Goal: Information Seeking & Learning: Stay updated

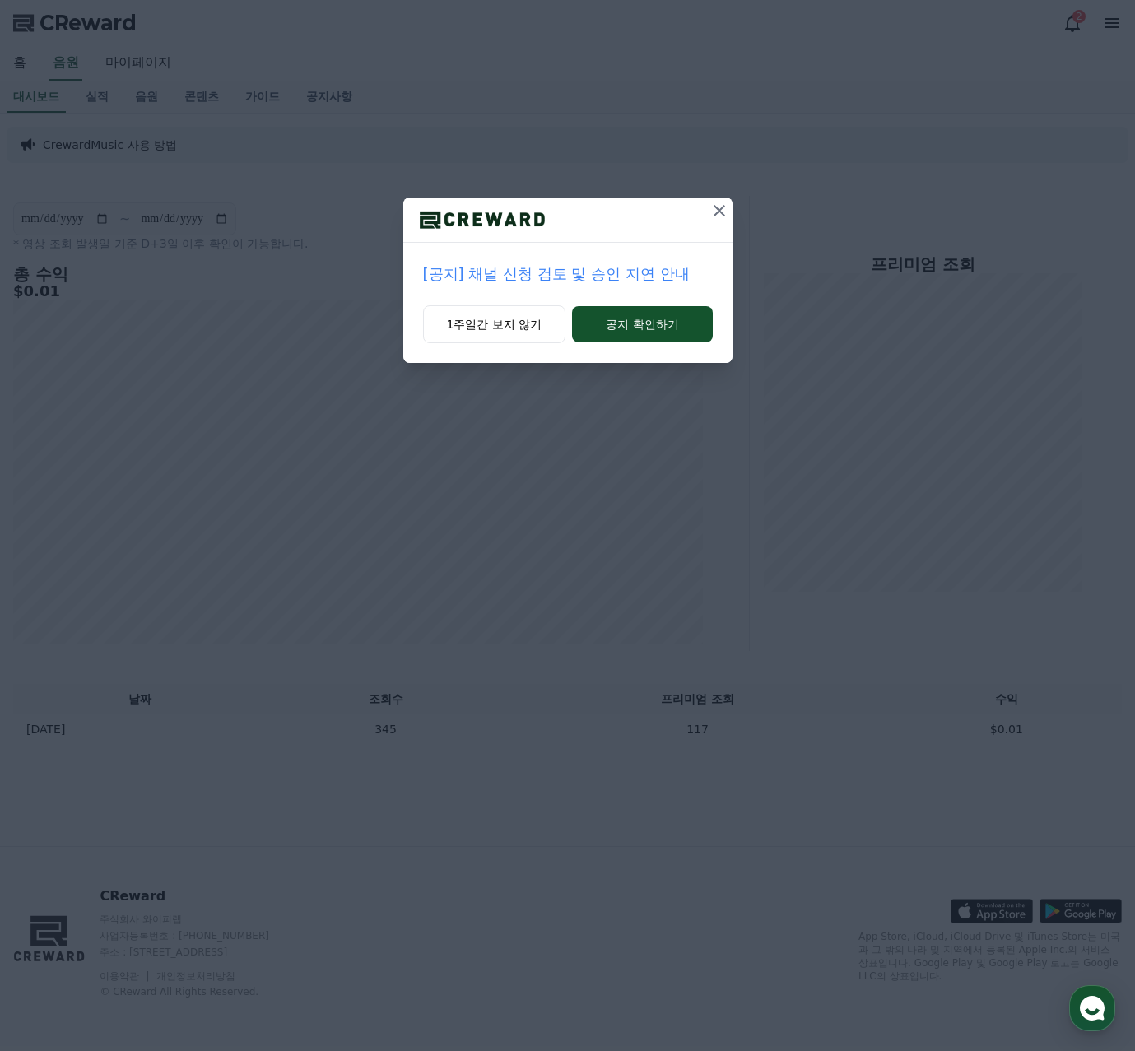
click at [470, 282] on p "[공지] 채널 신청 검토 및 승인 지연 안내" at bounding box center [568, 274] width 290 height 23
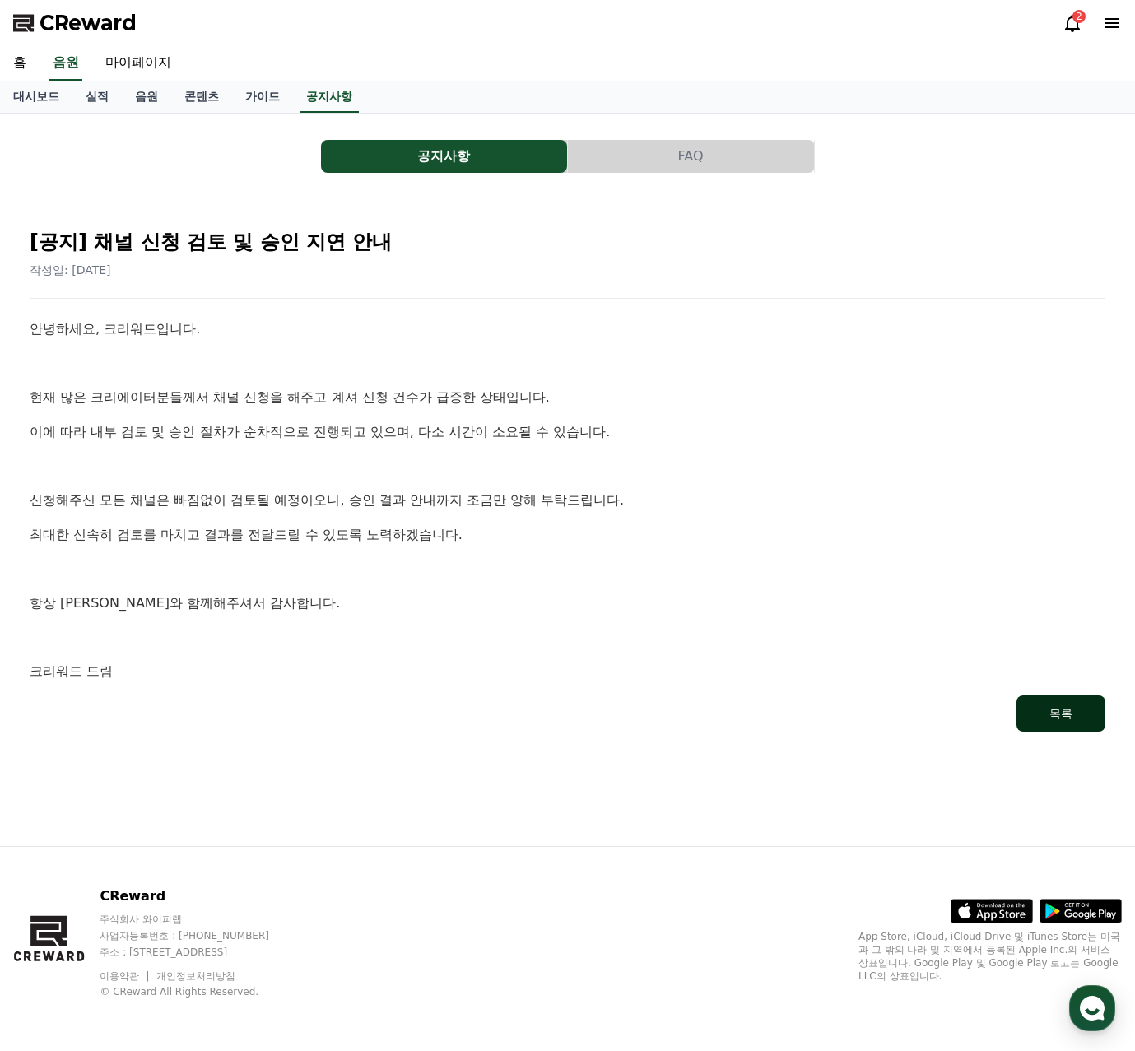
click at [1040, 707] on button "목록" at bounding box center [1060, 713] width 89 height 36
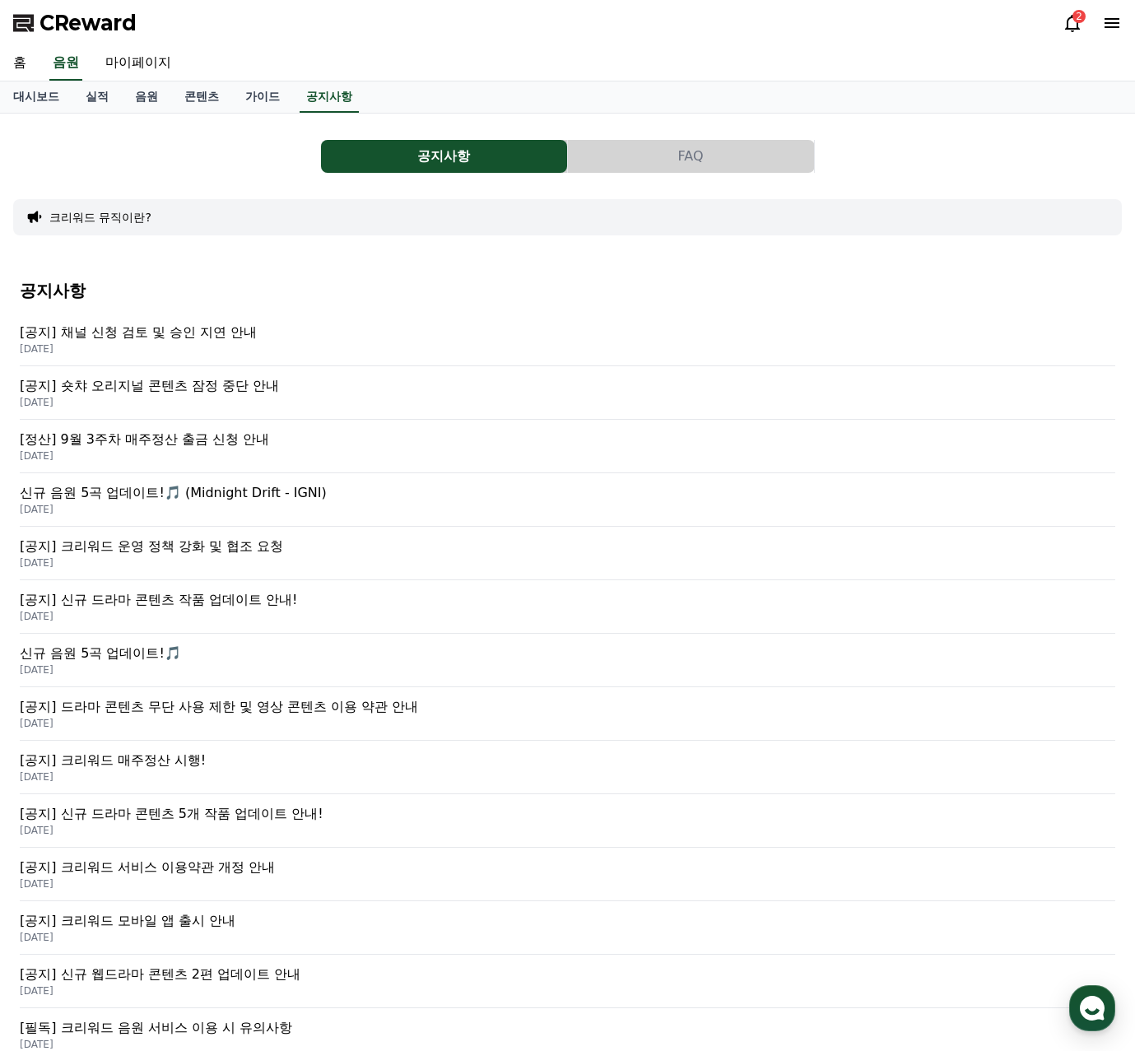
click at [187, 391] on p "[공지] 숏챠 오리지널 콘텐츠 잠정 중단 안내" at bounding box center [567, 386] width 1095 height 20
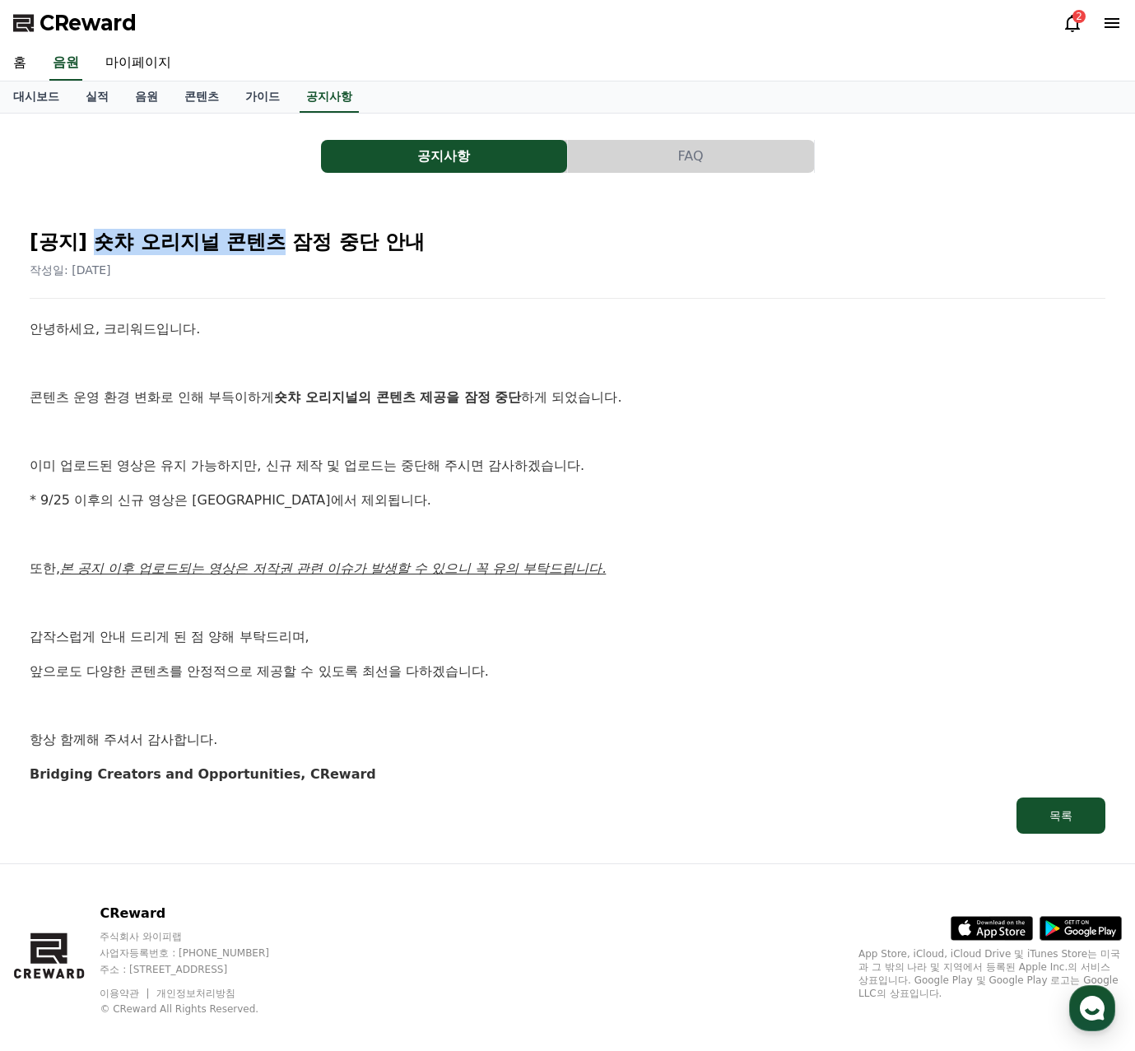
drag, startPoint x: 99, startPoint y: 241, endPoint x: 277, endPoint y: 235, distance: 177.9
click at [277, 235] on h2 "[공지] 숏챠 오리지널 콘텐츠 잠정 중단 안내" at bounding box center [568, 242] width 1076 height 26
click at [133, 94] on link "음원" at bounding box center [146, 96] width 49 height 31
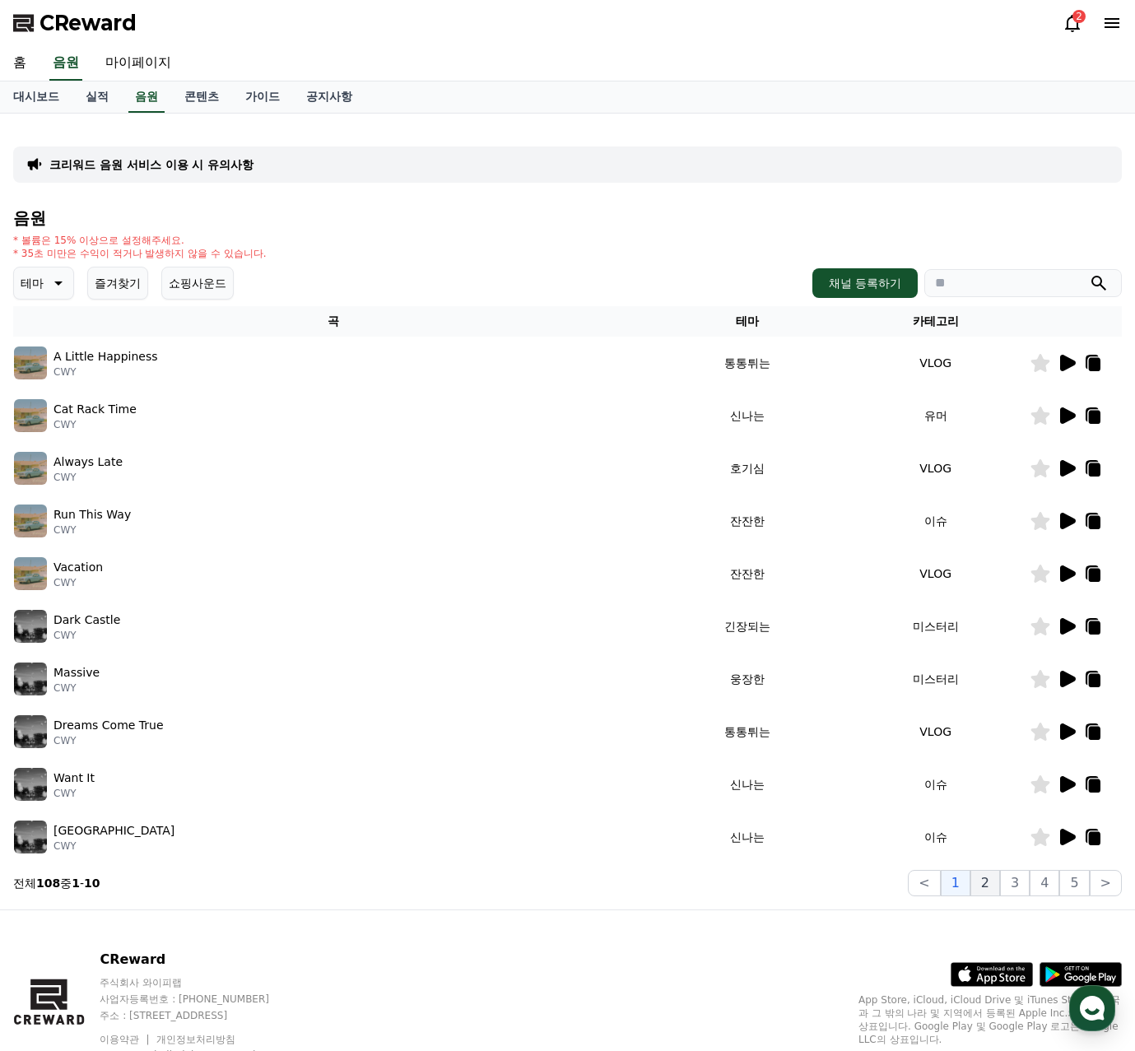
click at [992, 886] on button "2" at bounding box center [985, 883] width 30 height 26
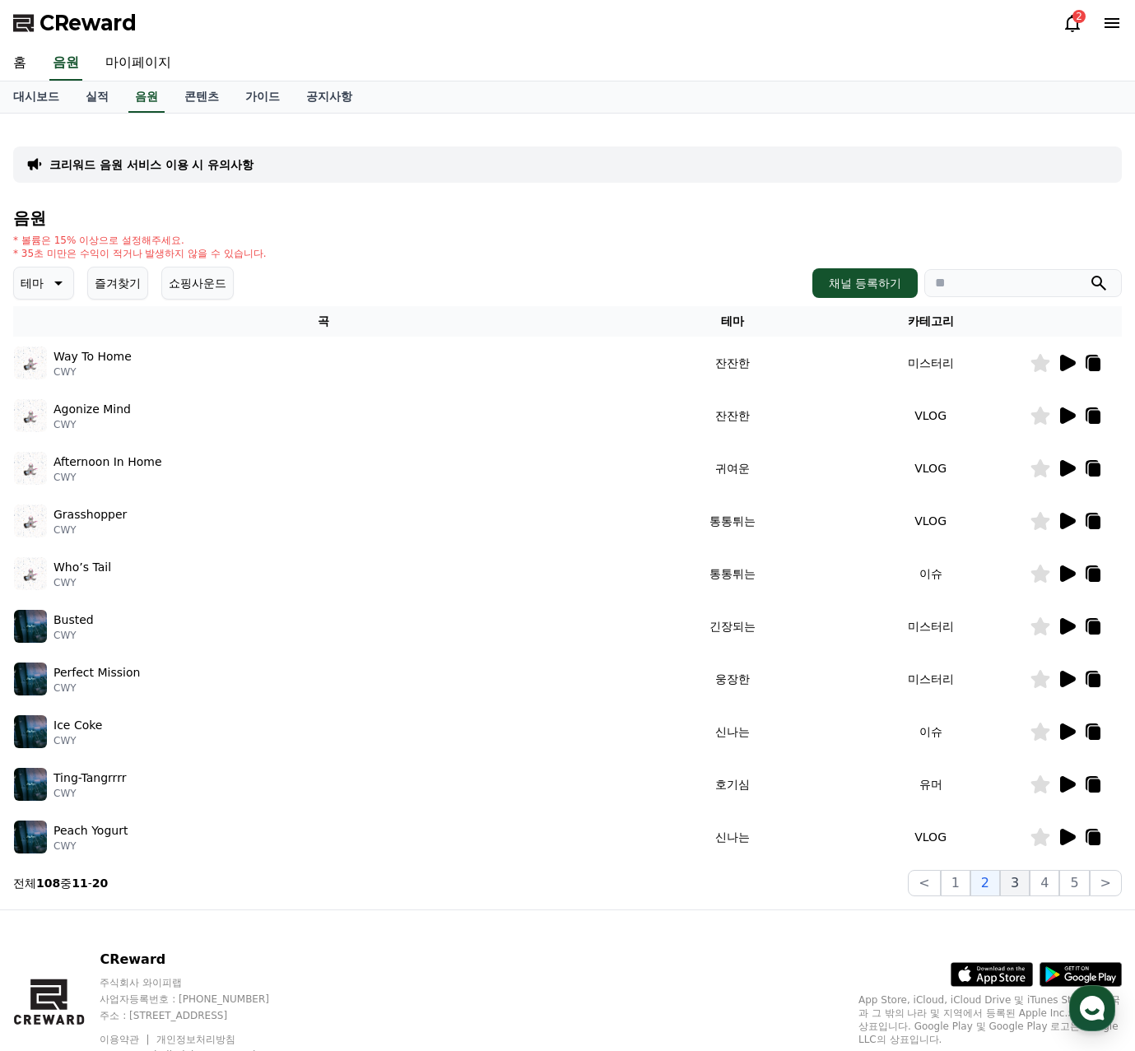
click at [1014, 879] on button "3" at bounding box center [1015, 883] width 30 height 26
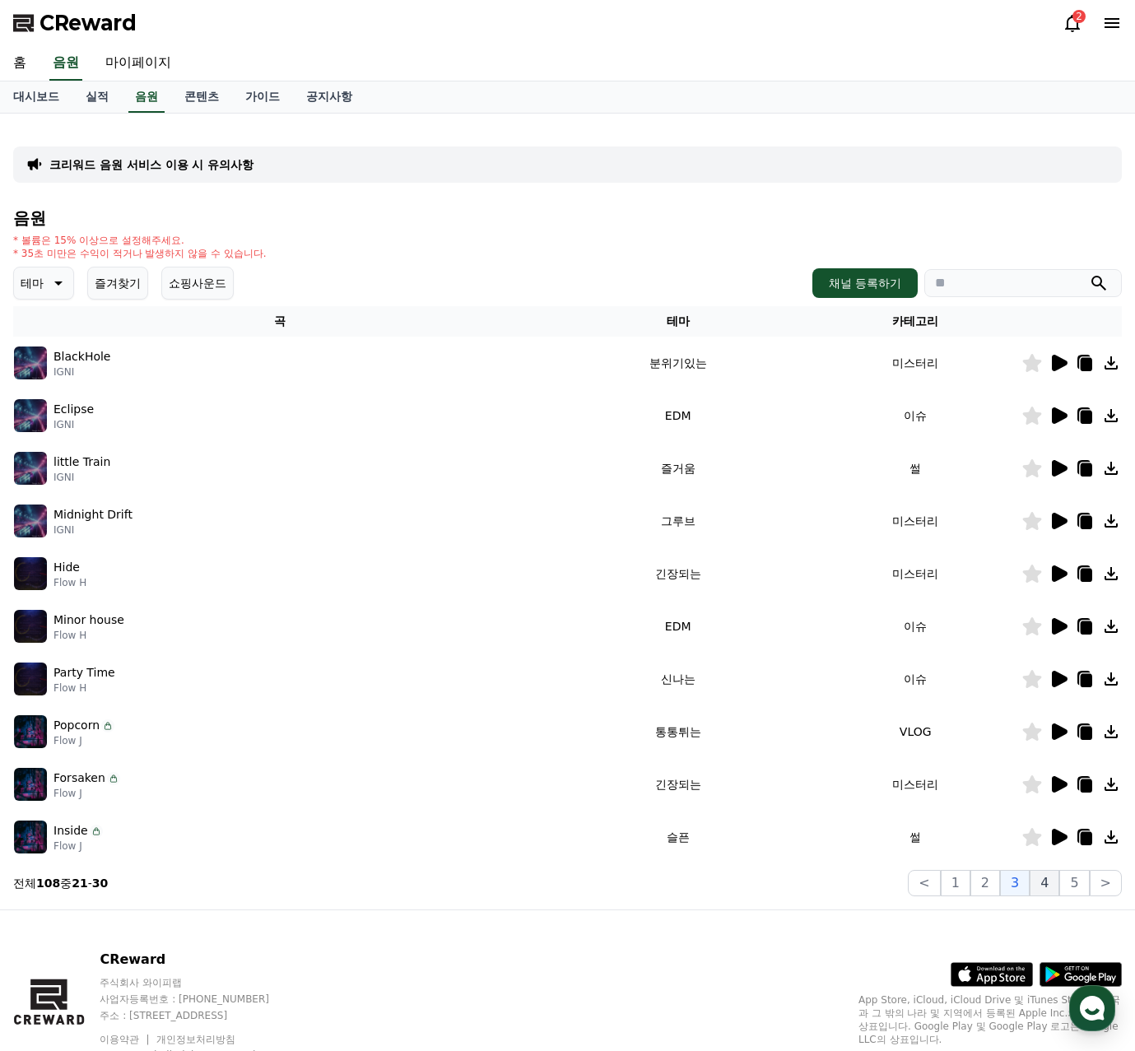
click at [1035, 877] on button "4" at bounding box center [1045, 883] width 30 height 26
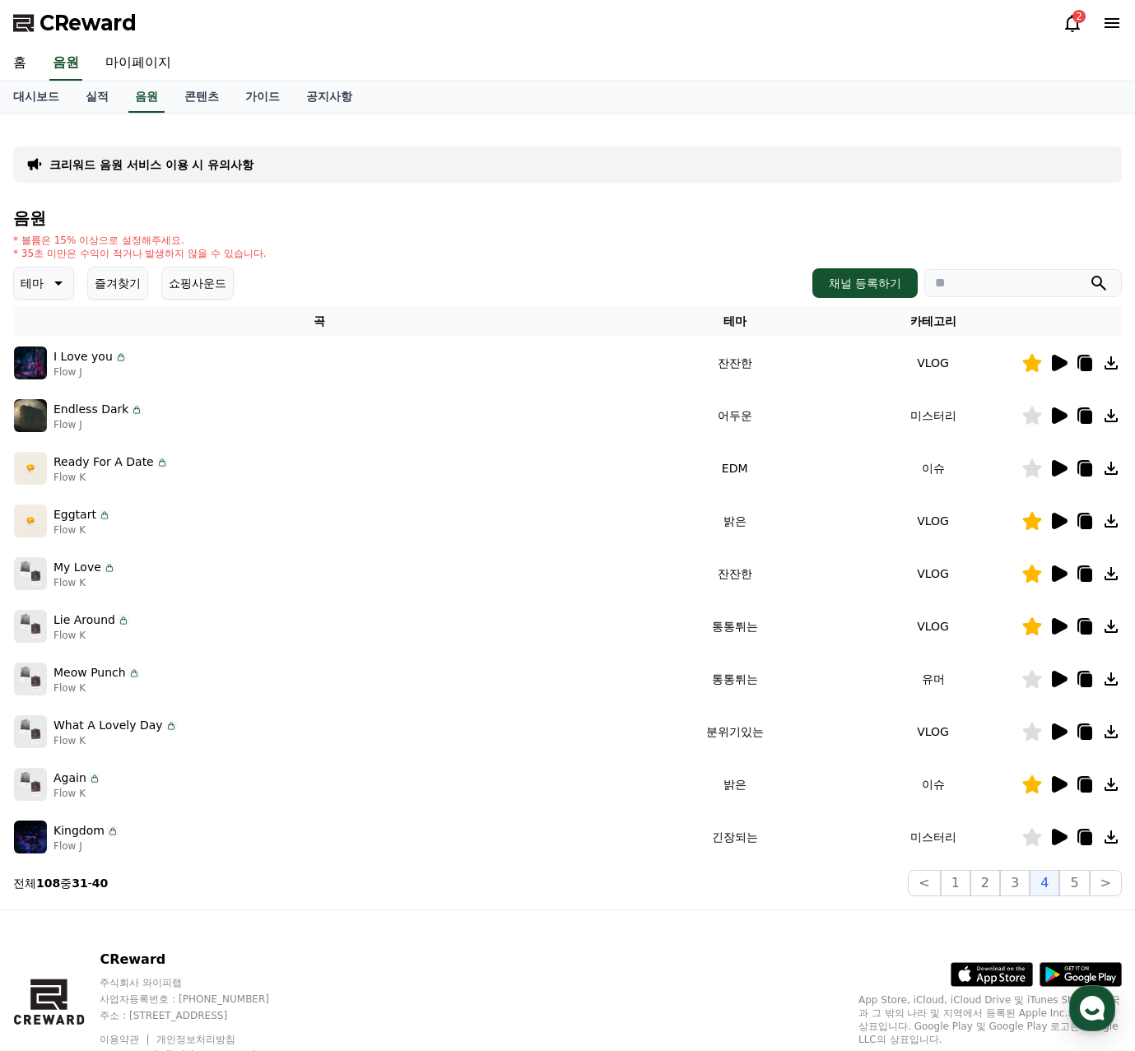
click at [971, 289] on input "search" at bounding box center [1023, 283] width 198 height 28
type input "*"
type input "**"
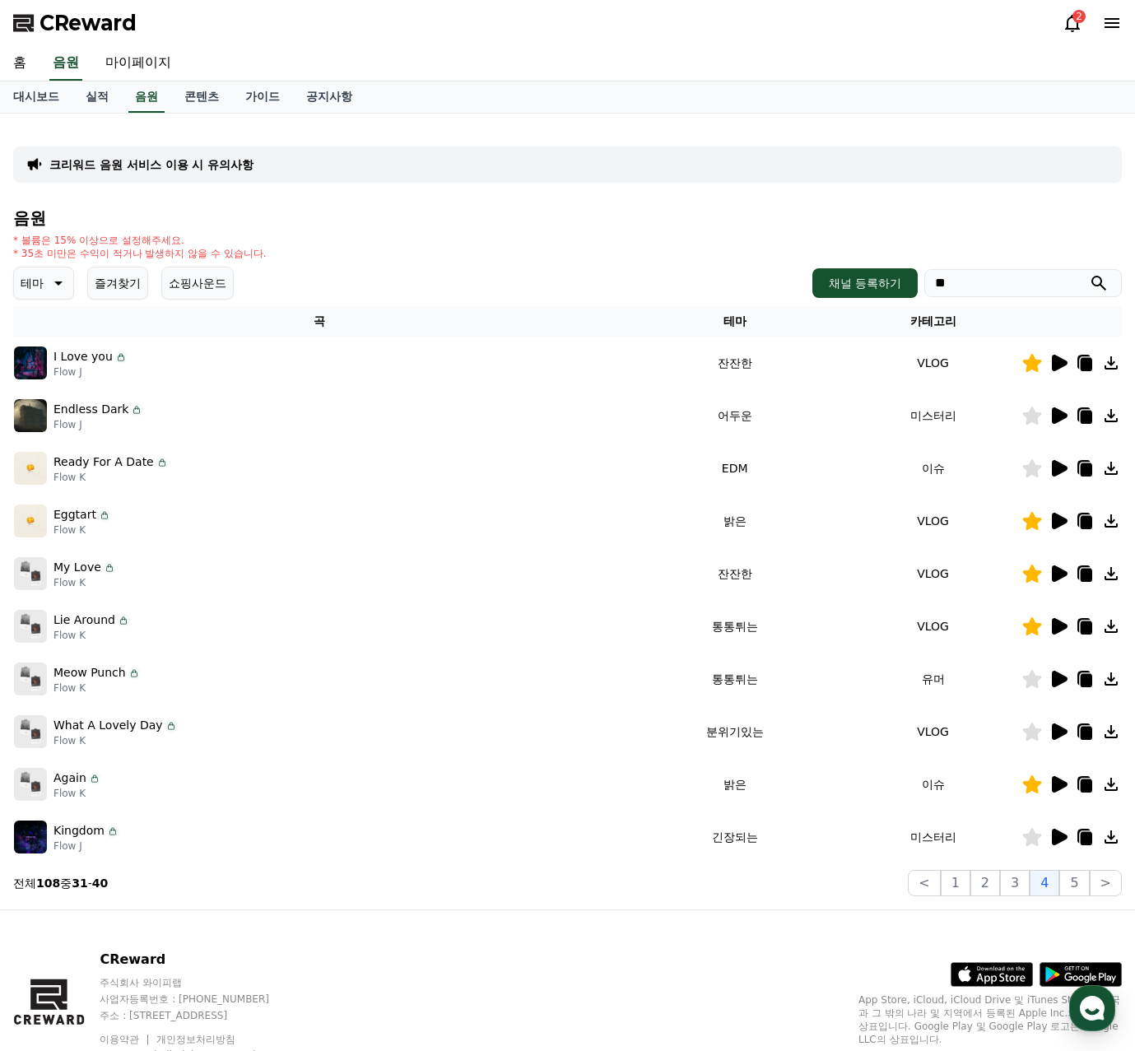
click at [1089, 273] on button "submit" at bounding box center [1099, 283] width 20 height 20
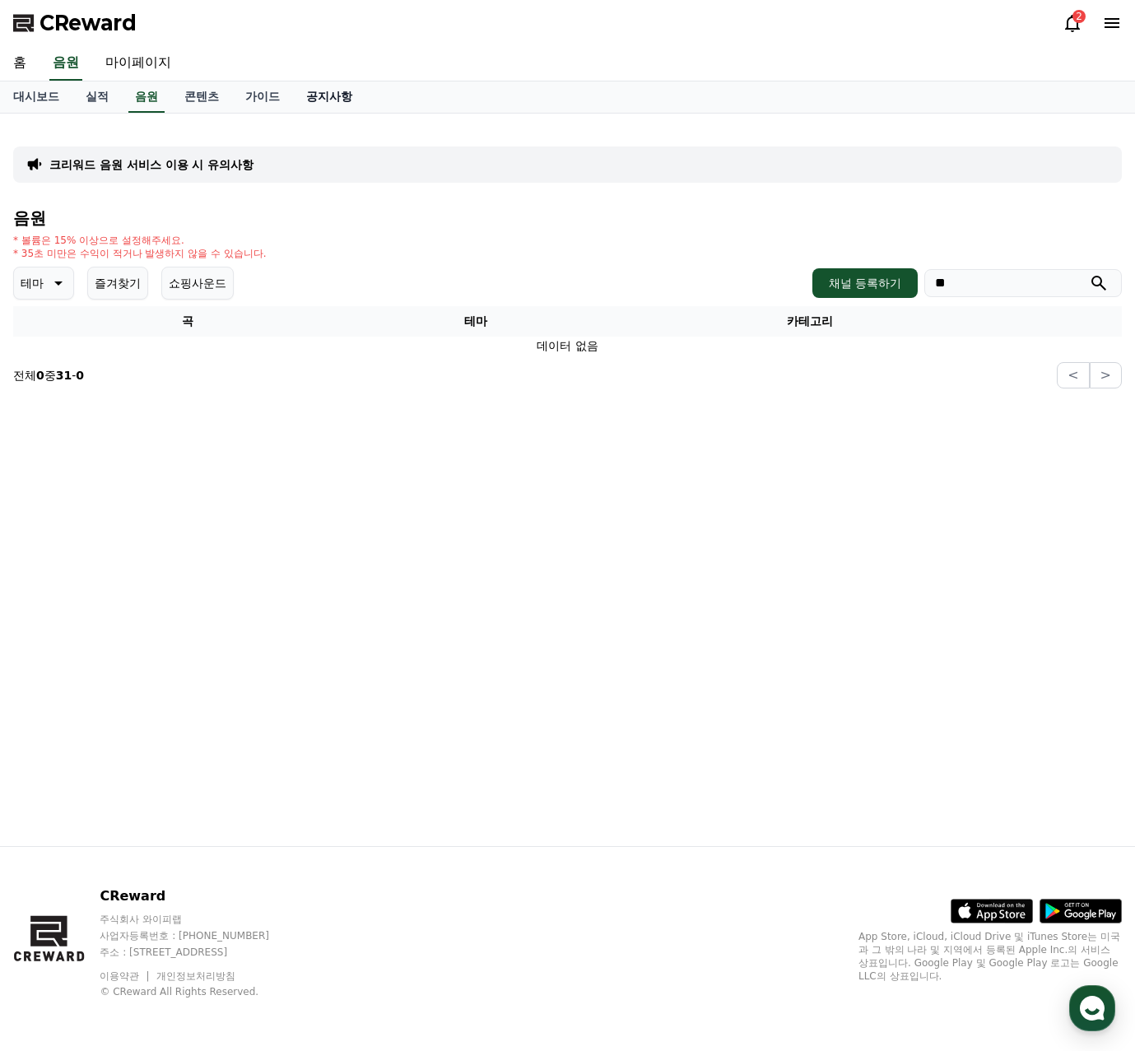
click at [348, 100] on link "공지사항" at bounding box center [329, 96] width 72 height 31
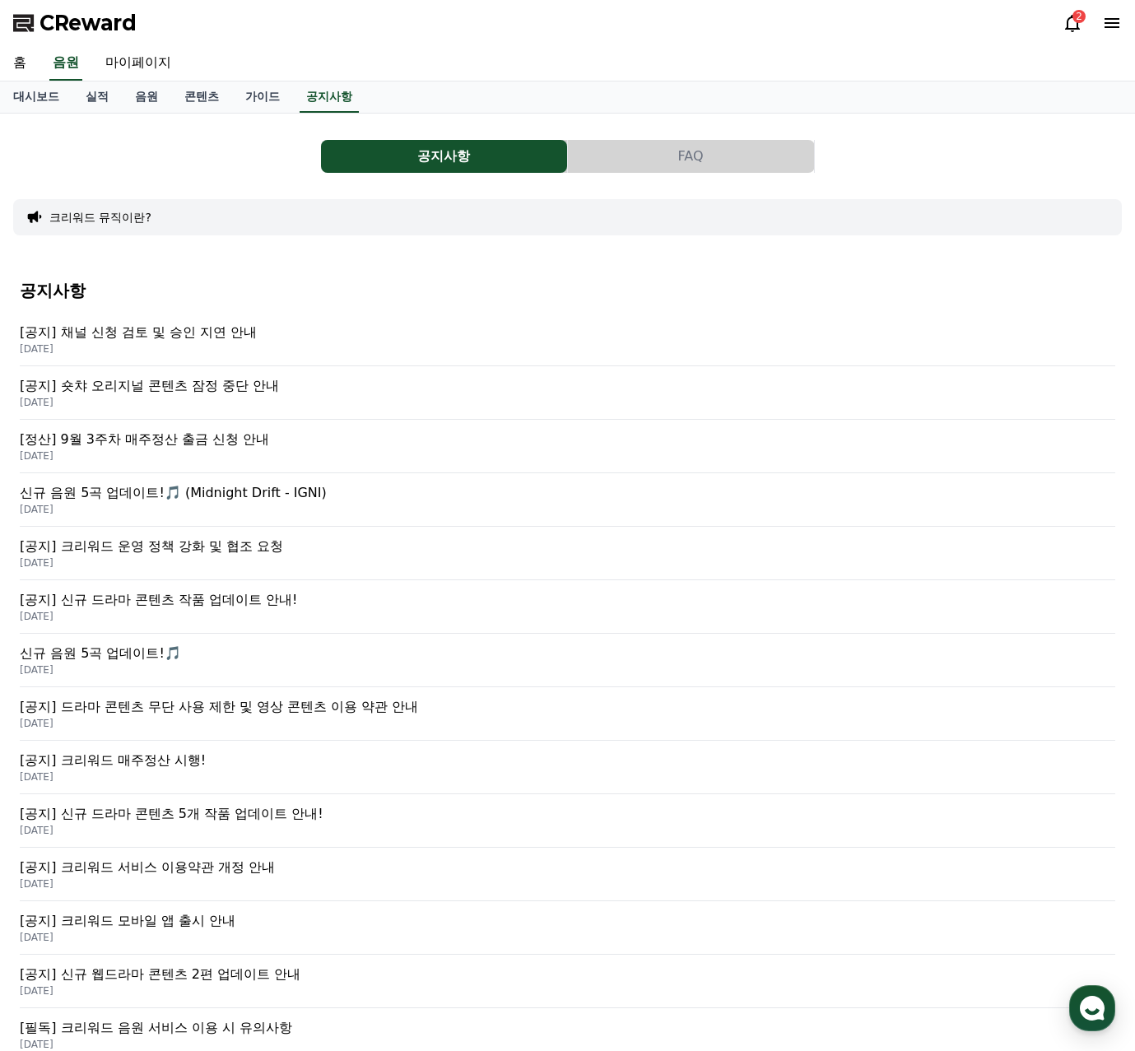
click at [261, 390] on p "[공지] 숏챠 오리지널 콘텐츠 잠정 중단 안내" at bounding box center [567, 386] width 1095 height 20
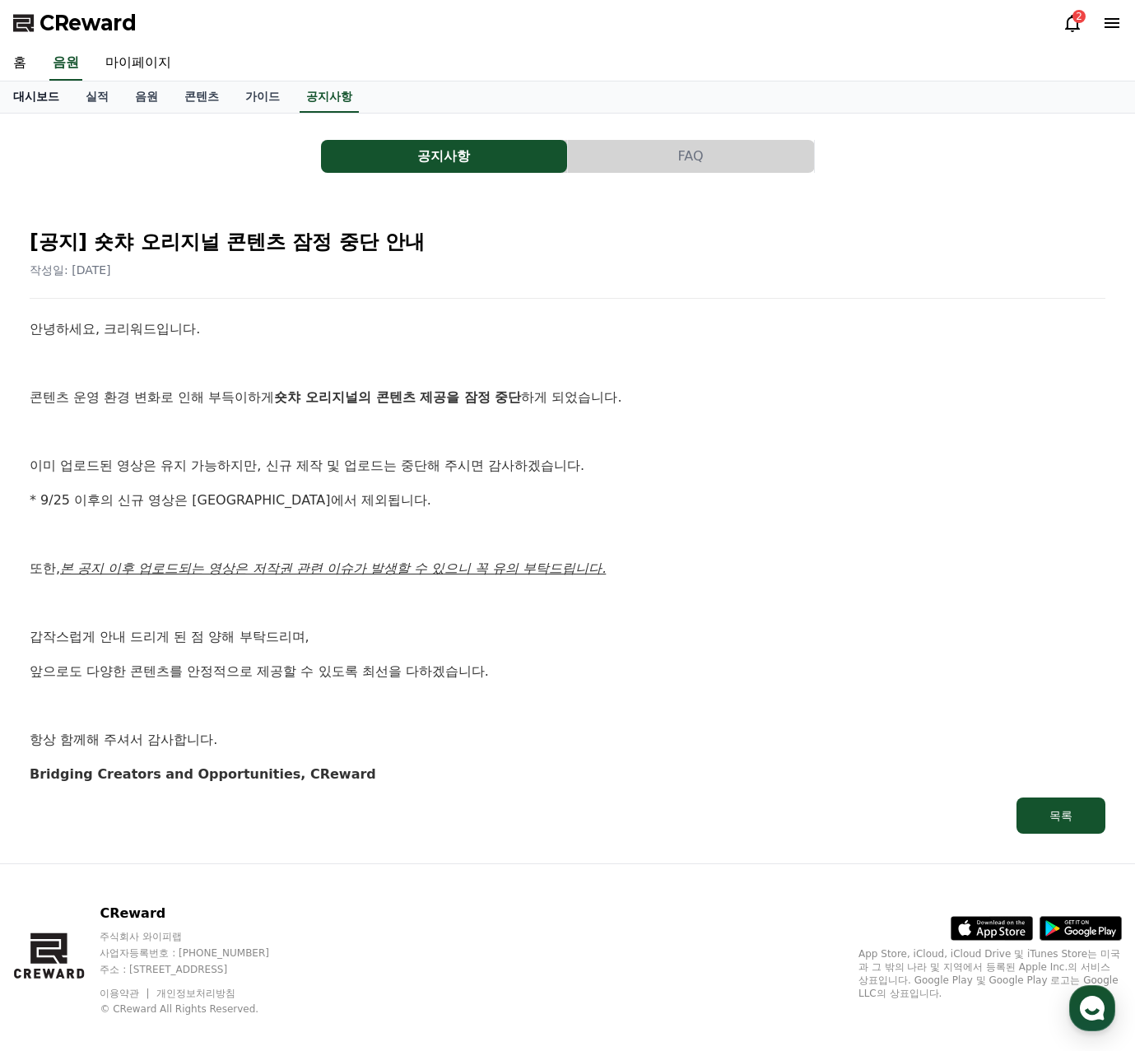
click at [49, 104] on link "대시보드" at bounding box center [36, 96] width 72 height 31
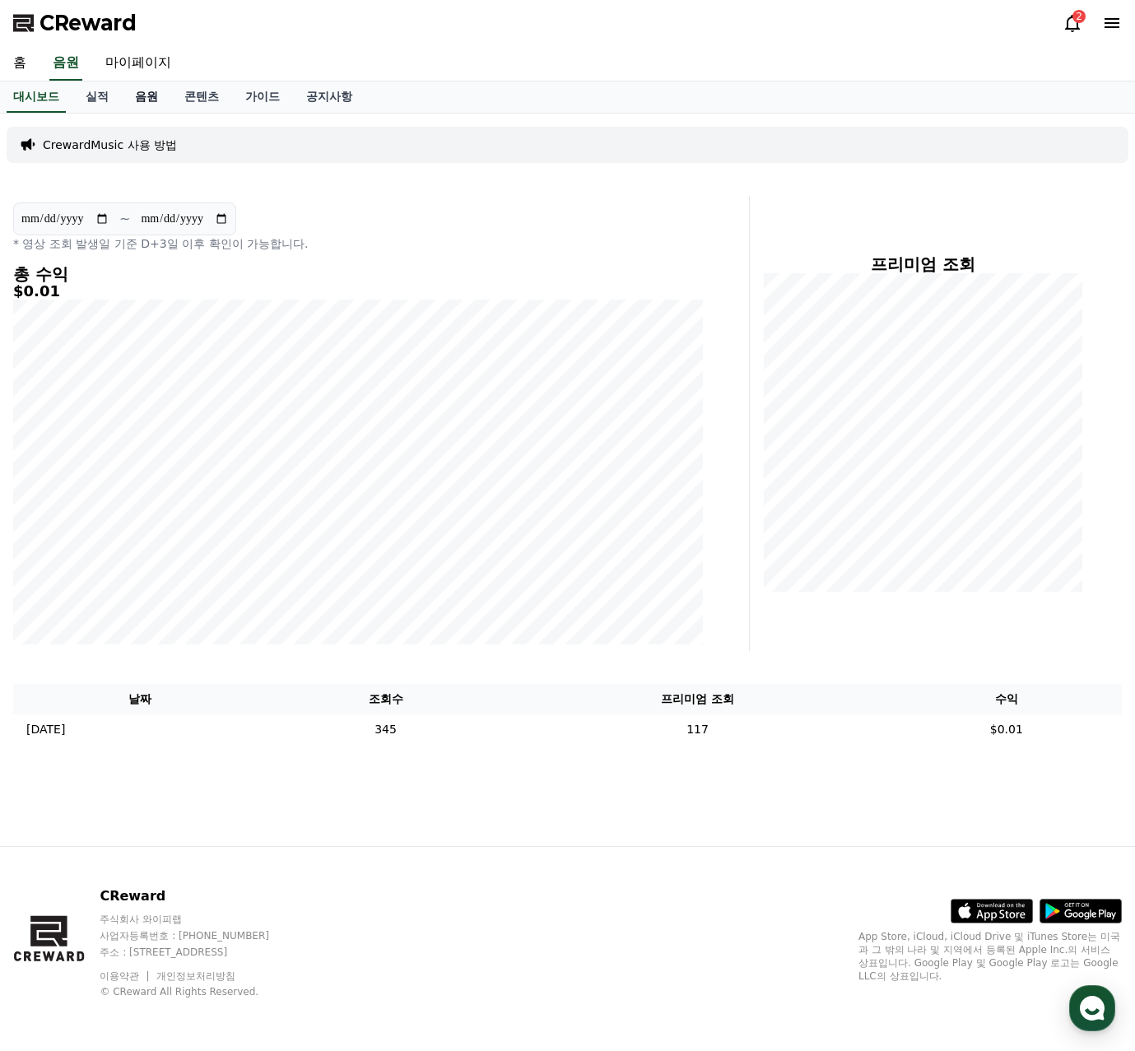
click at [154, 102] on link "음원" at bounding box center [146, 96] width 49 height 31
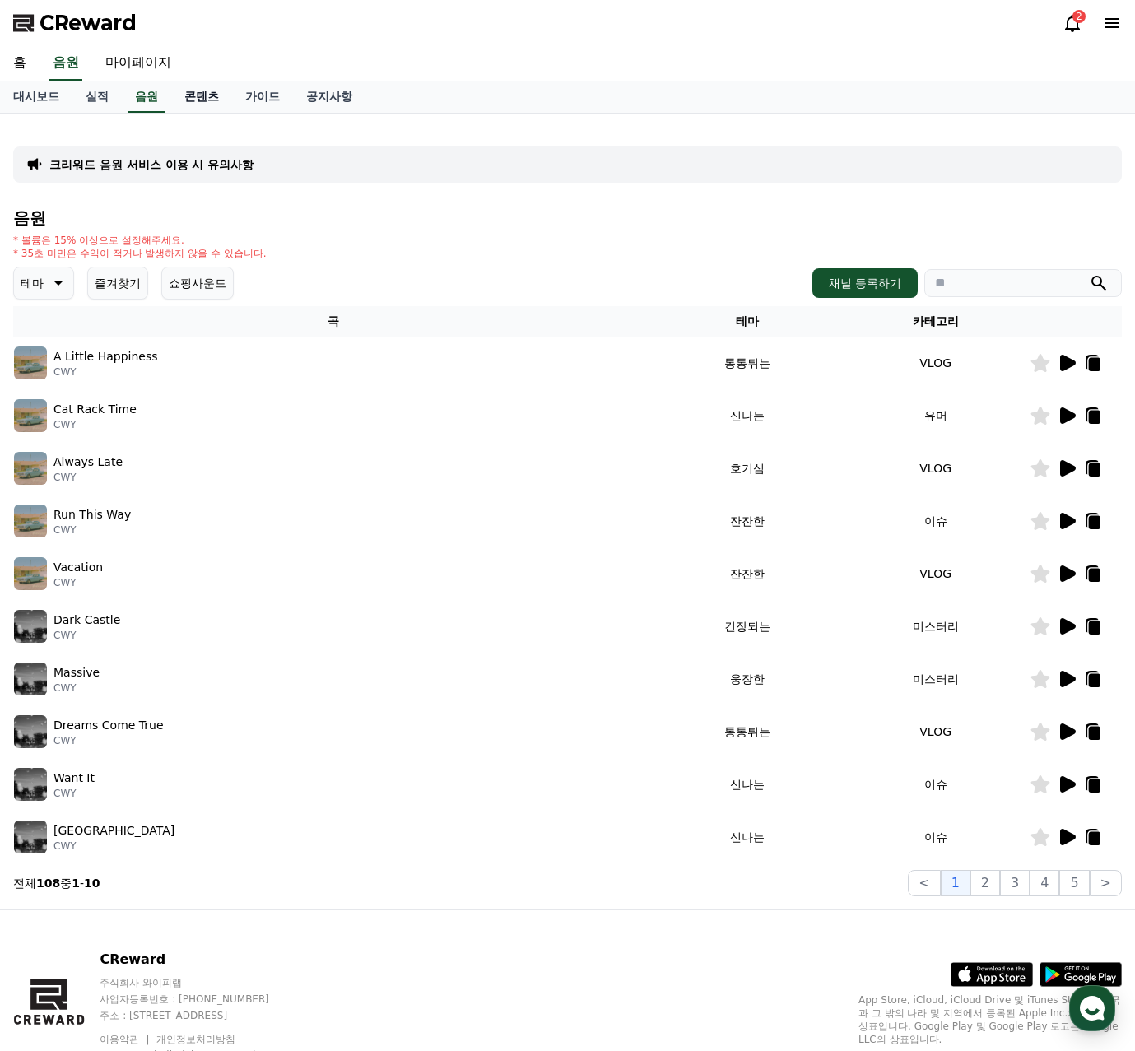
click at [203, 107] on link "콘텐츠" at bounding box center [201, 96] width 61 height 31
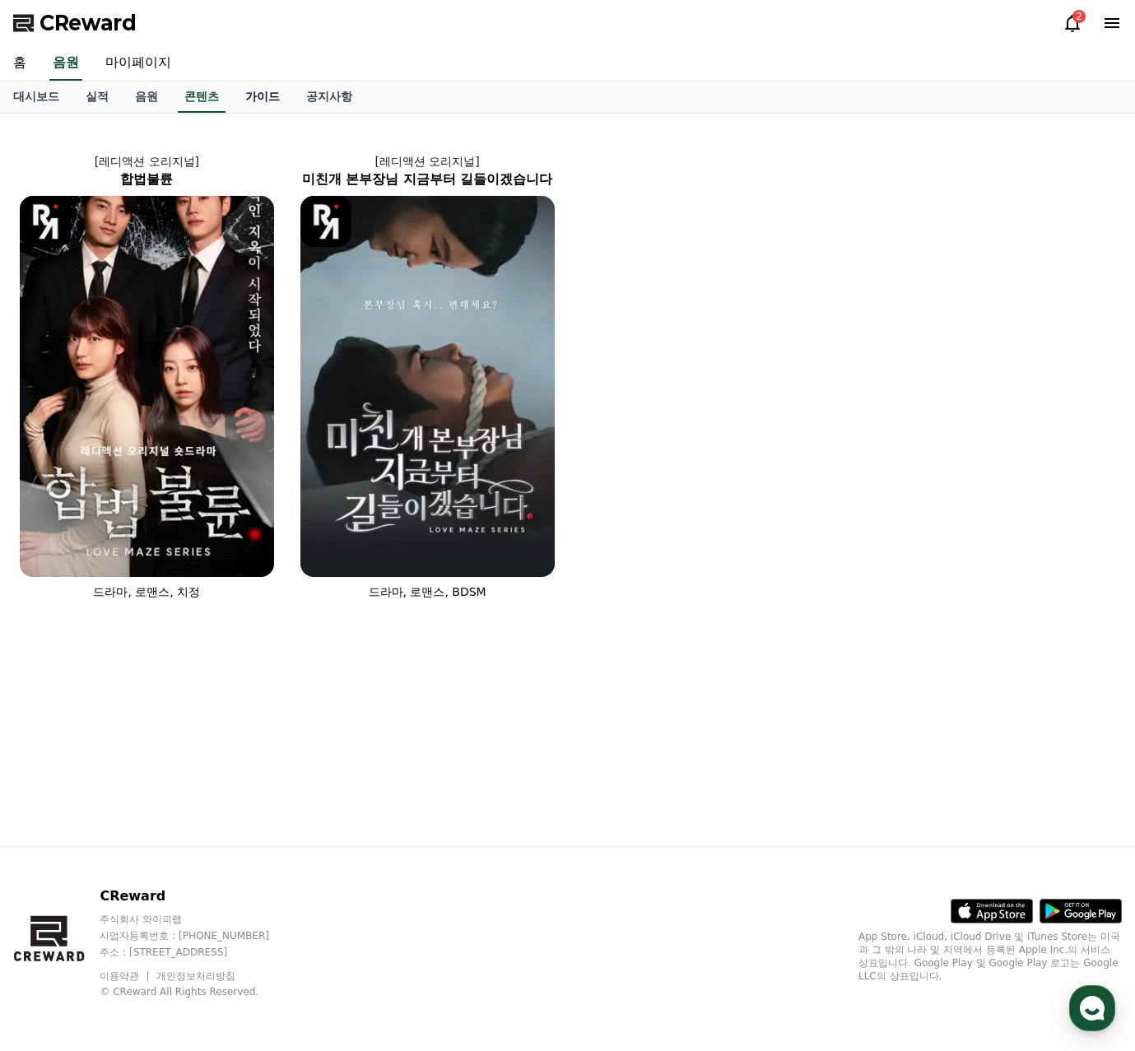
click at [251, 107] on link "가이드" at bounding box center [262, 96] width 61 height 31
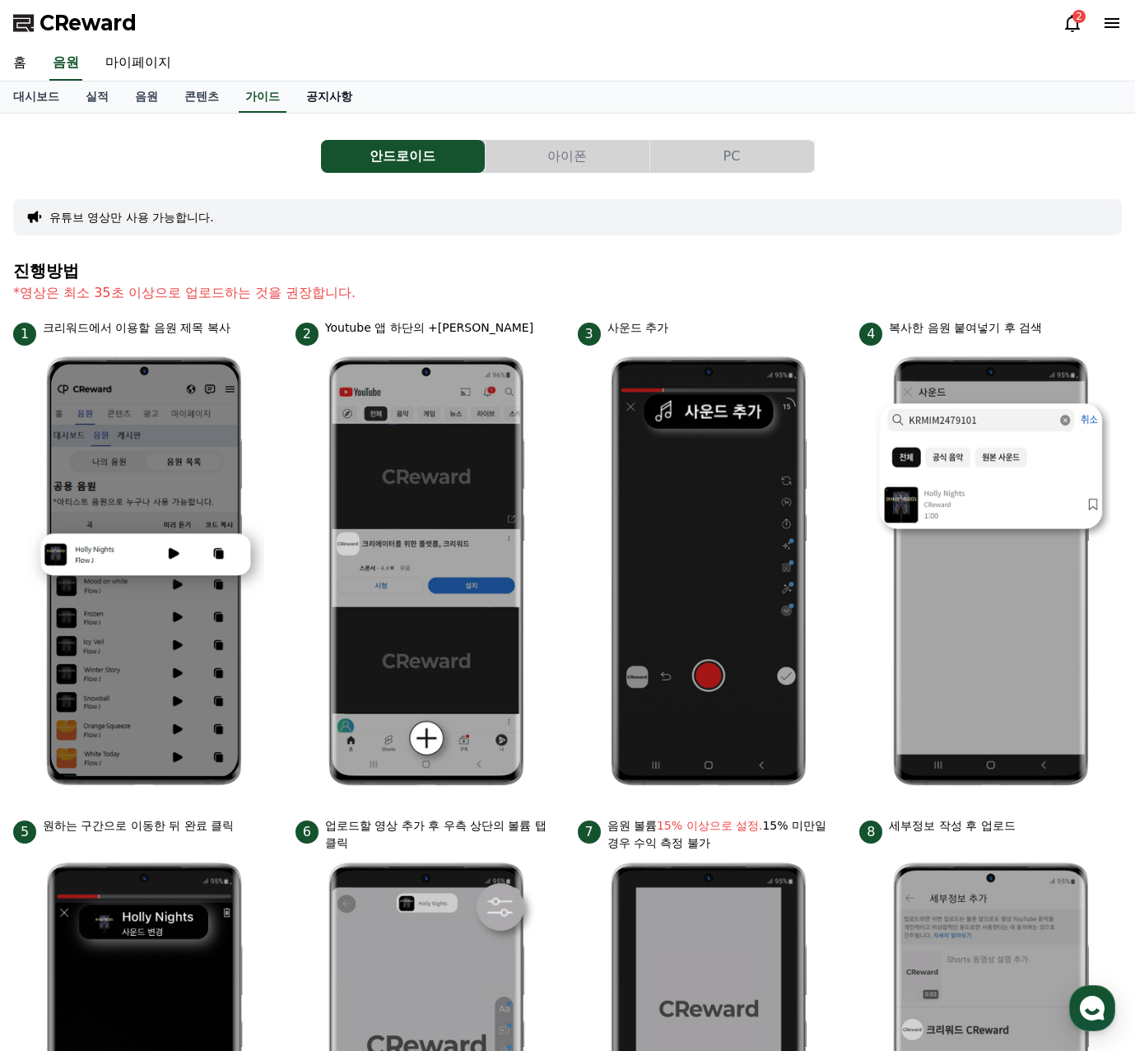
click at [309, 92] on link "공지사항" at bounding box center [329, 96] width 72 height 31
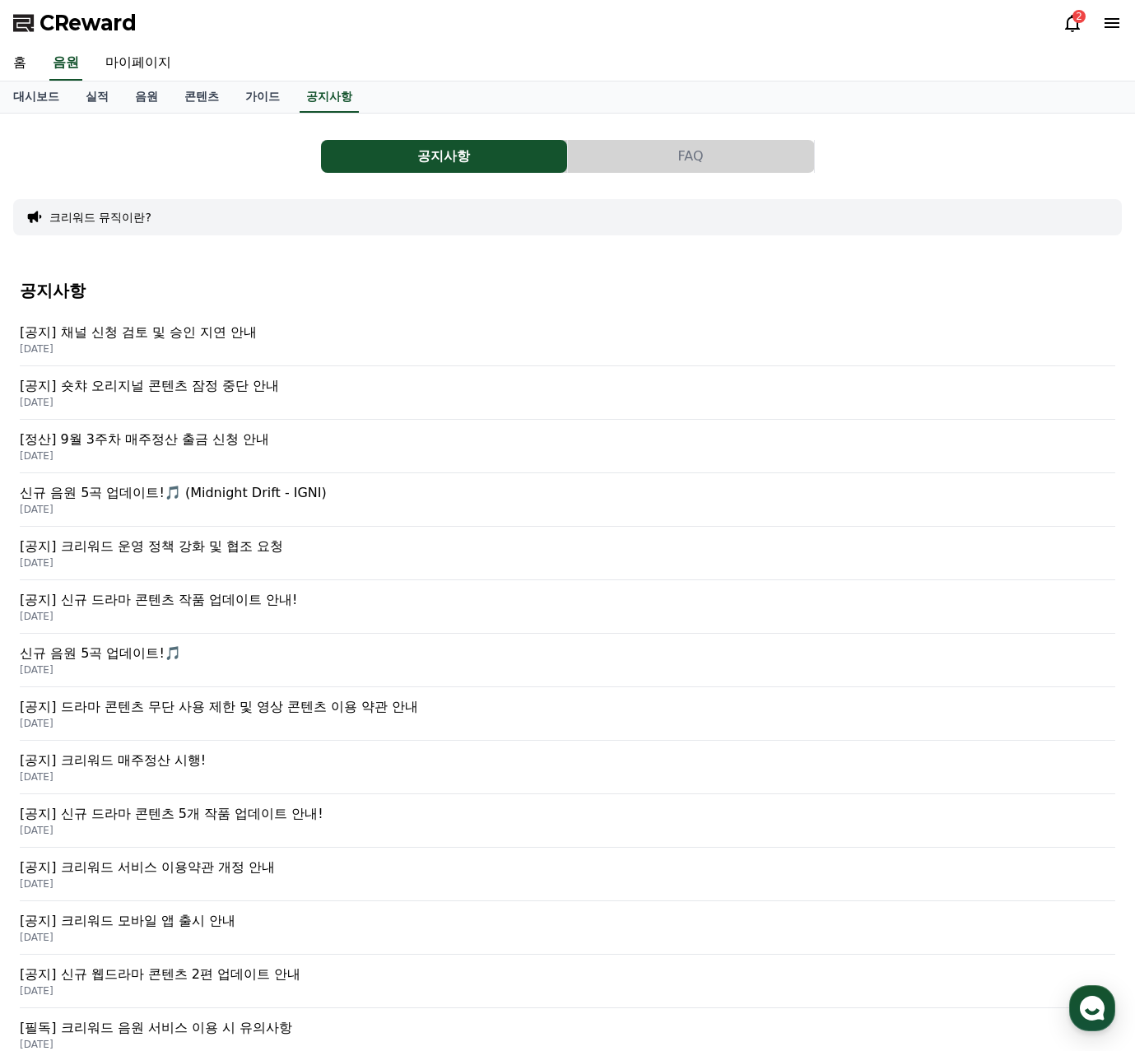
click at [175, 388] on p "[공지] 숏챠 오리지널 콘텐츠 잠정 중단 안내" at bounding box center [567, 386] width 1095 height 20
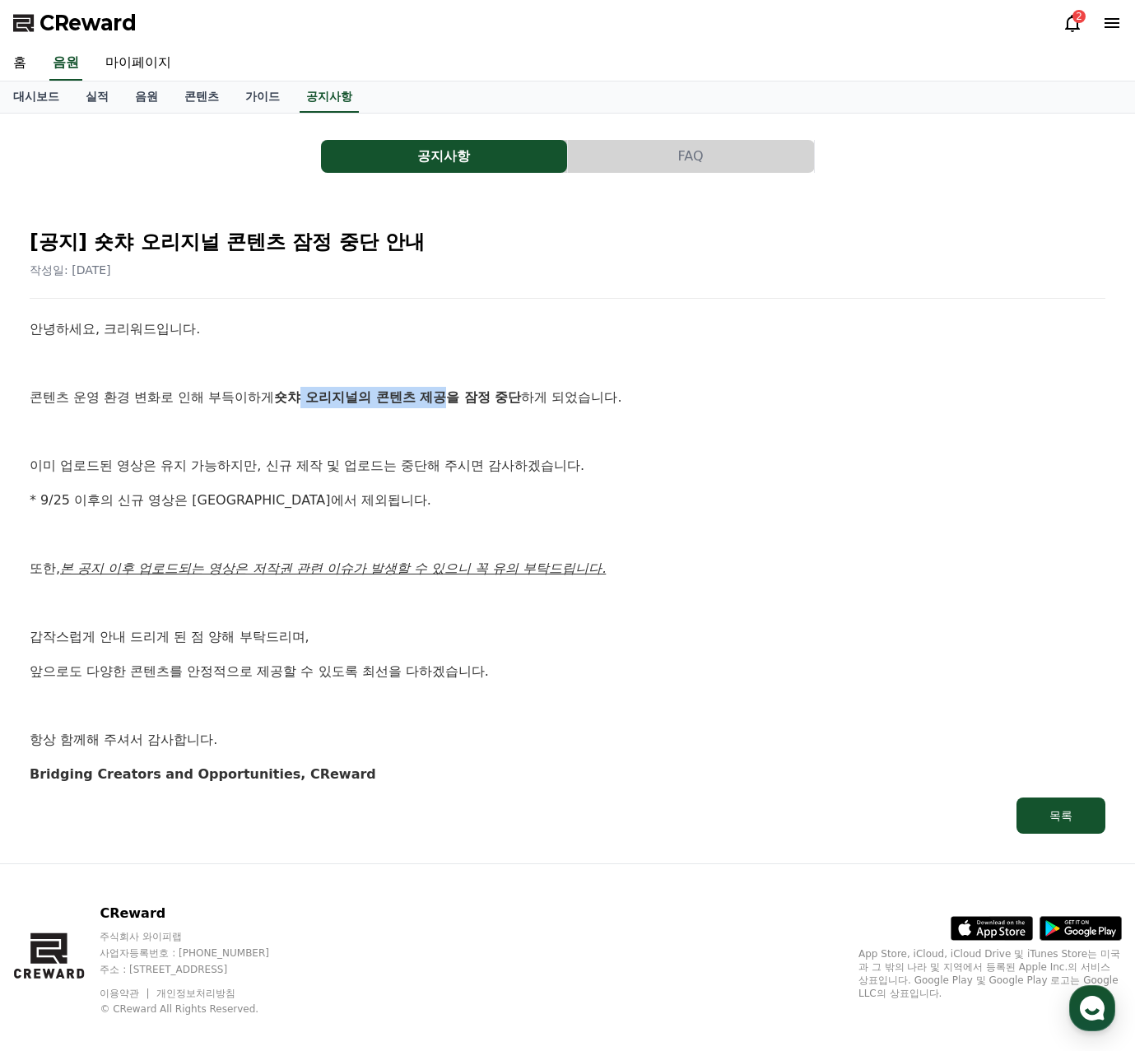
drag, startPoint x: 301, startPoint y: 389, endPoint x: 451, endPoint y: 400, distance: 150.2
click at [451, 400] on strong "숏챠 오리지널의 콘텐츠 제공을 잠정 중단" at bounding box center [397, 397] width 247 height 16
click at [210, 95] on link "콘텐츠" at bounding box center [201, 96] width 61 height 31
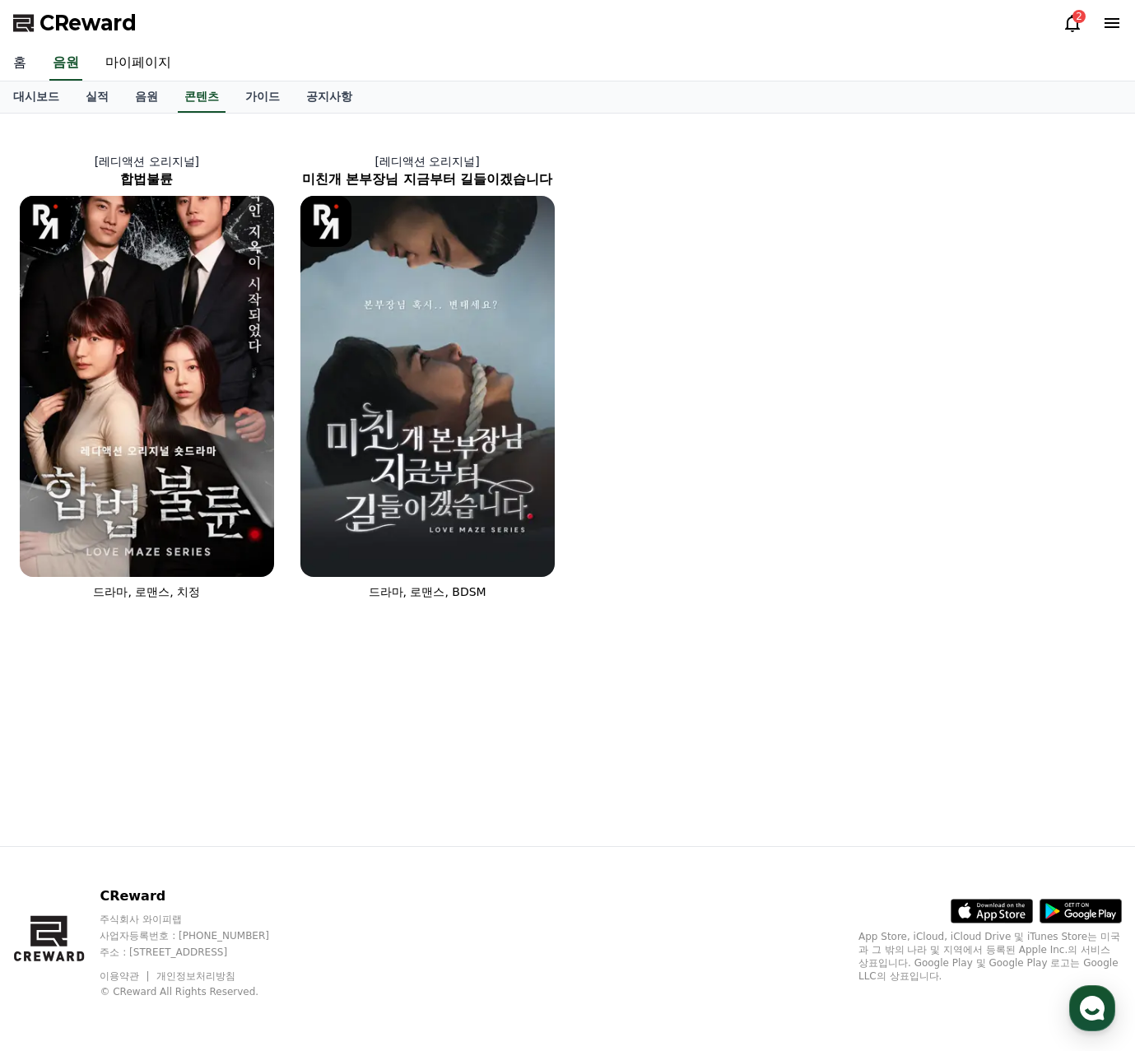
click at [13, 66] on link "홈" at bounding box center [20, 63] width 40 height 35
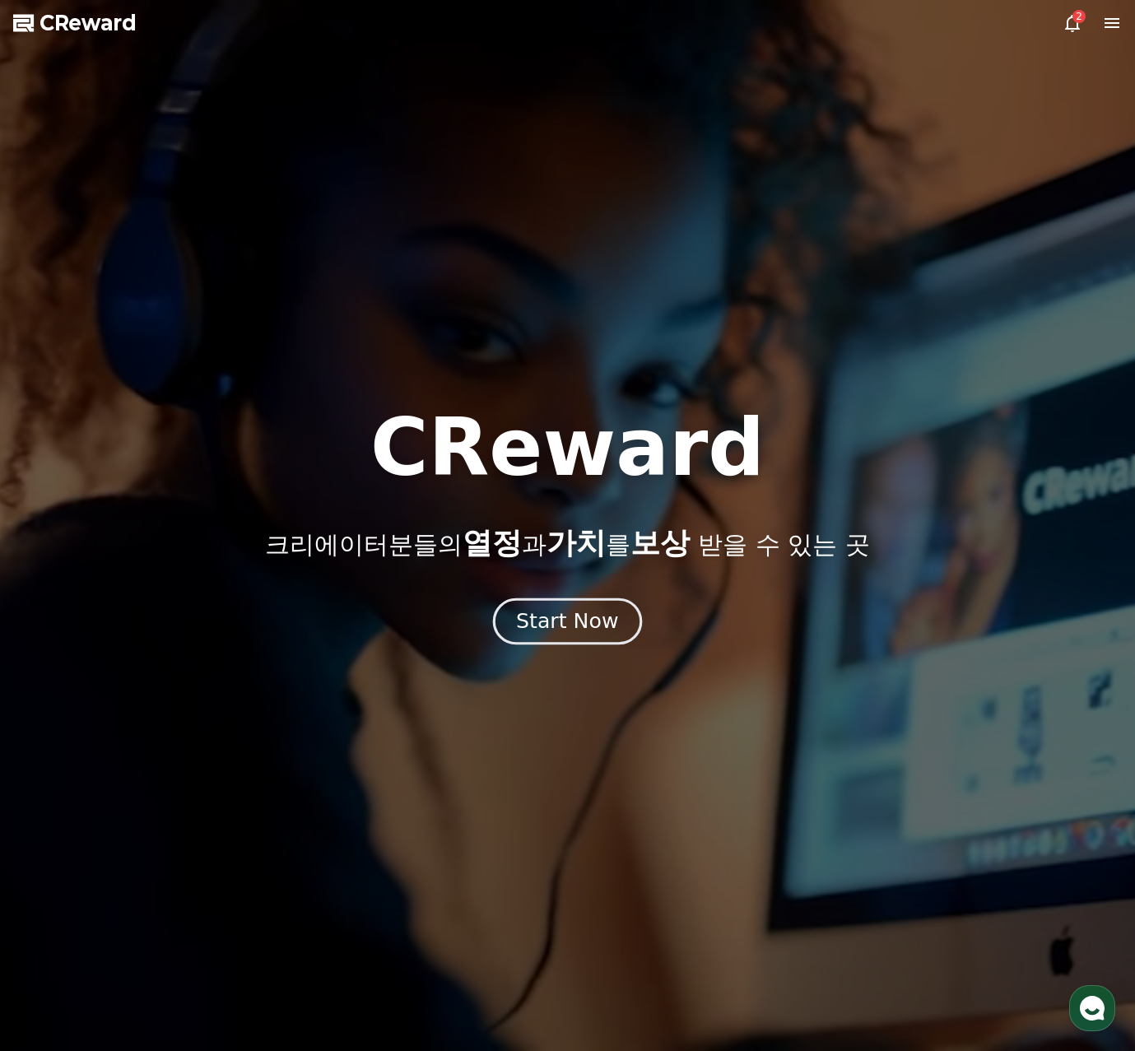
click at [561, 616] on div "Start Now" at bounding box center [567, 621] width 102 height 28
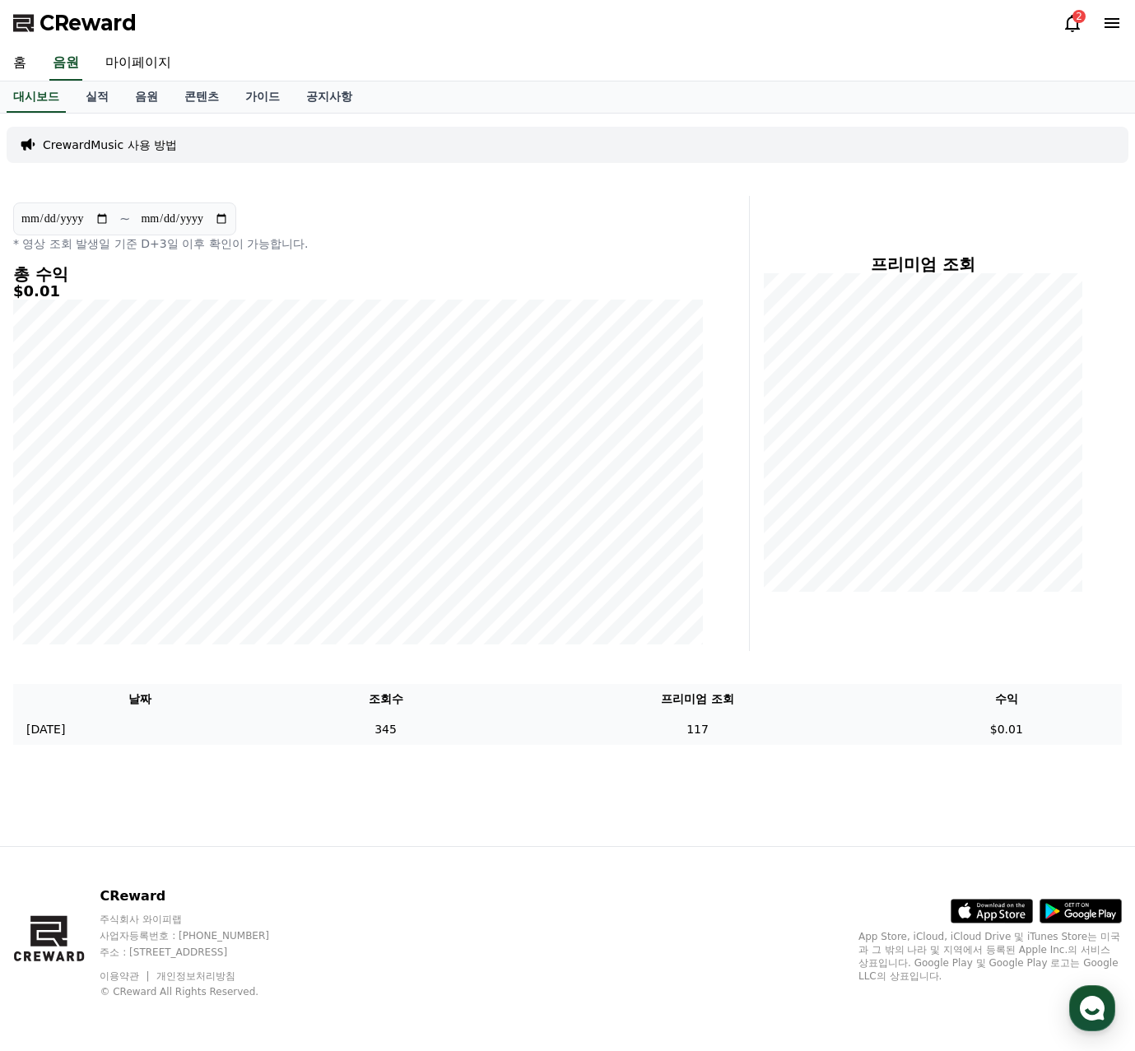
click at [65, 732] on p "[DATE]" at bounding box center [45, 729] width 39 height 17
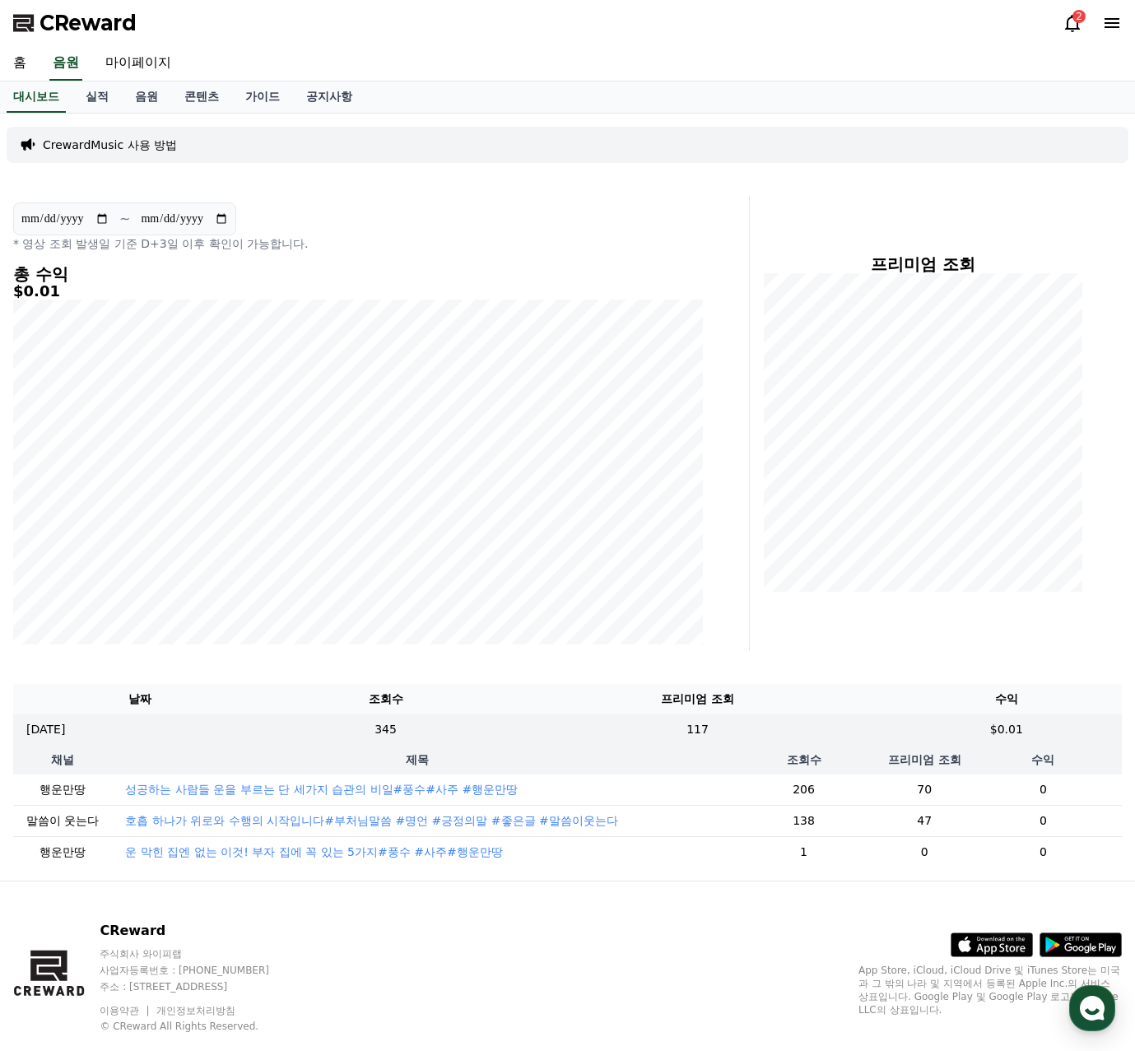
click at [861, 31] on div "CReward 2" at bounding box center [567, 23] width 1135 height 46
click at [123, 64] on link "마이페이지" at bounding box center [138, 63] width 92 height 35
select select "**********"
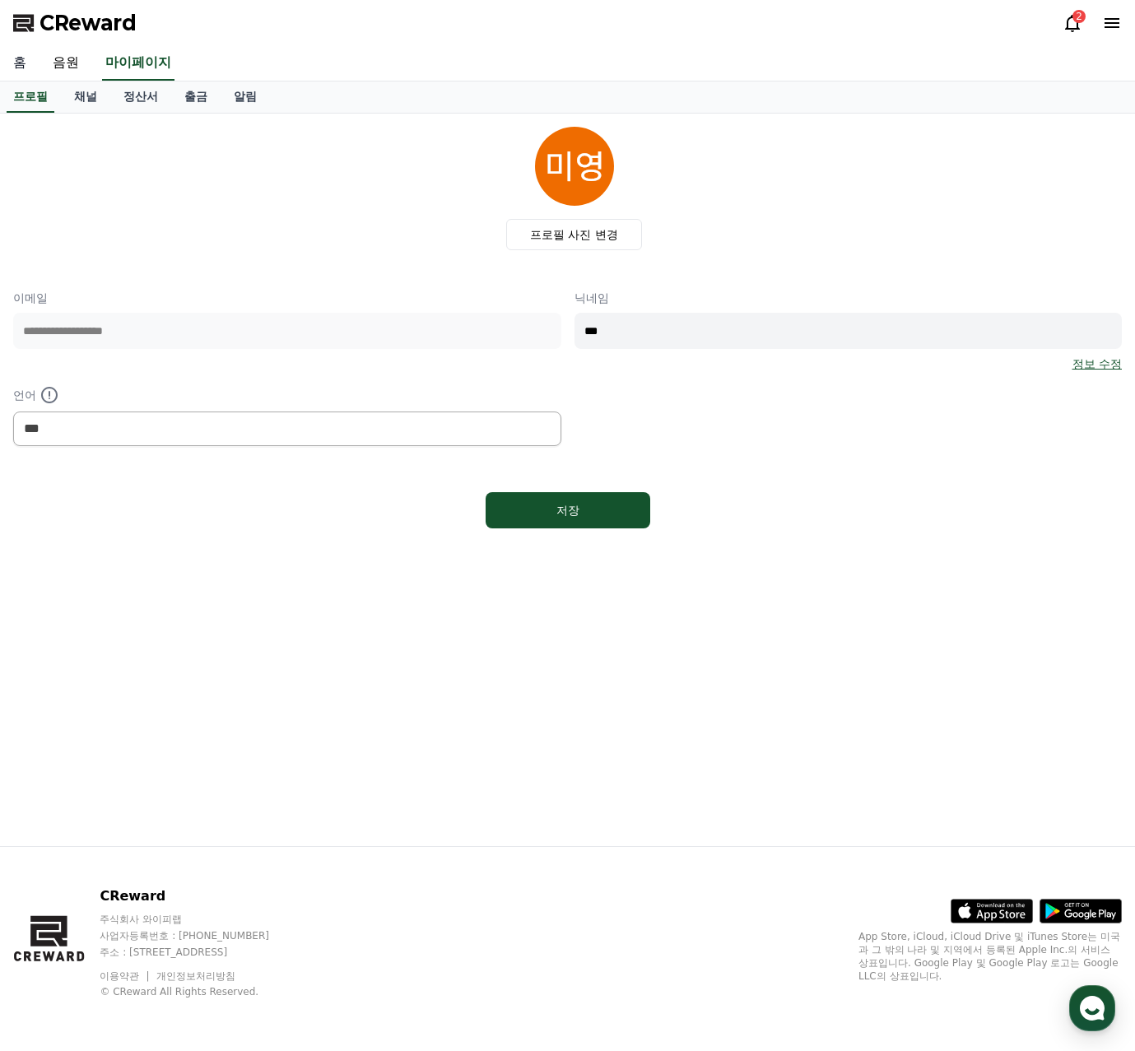
click at [9, 59] on link "홈" at bounding box center [20, 63] width 40 height 35
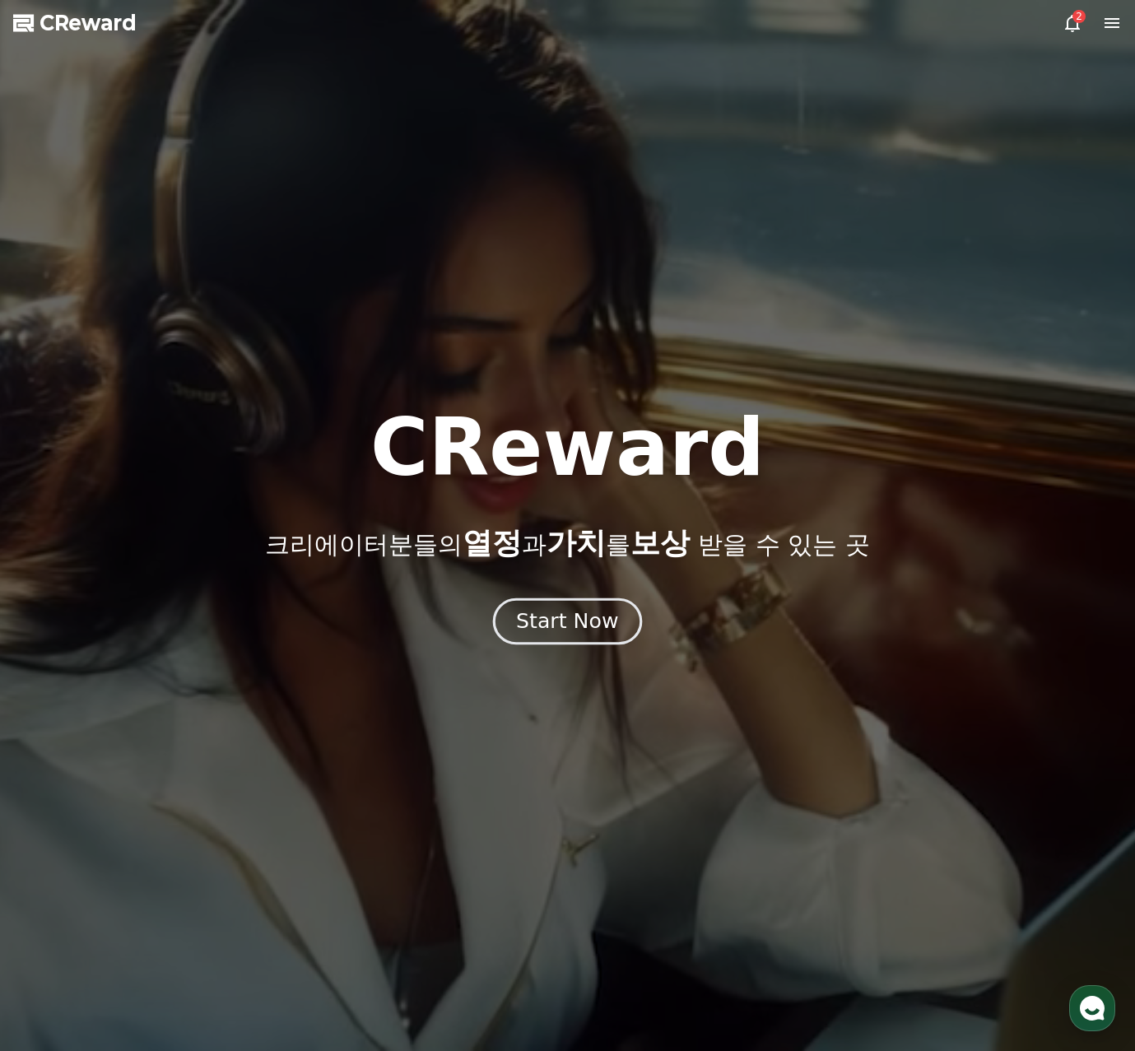
click at [571, 618] on div "Start Now" at bounding box center [567, 621] width 102 height 28
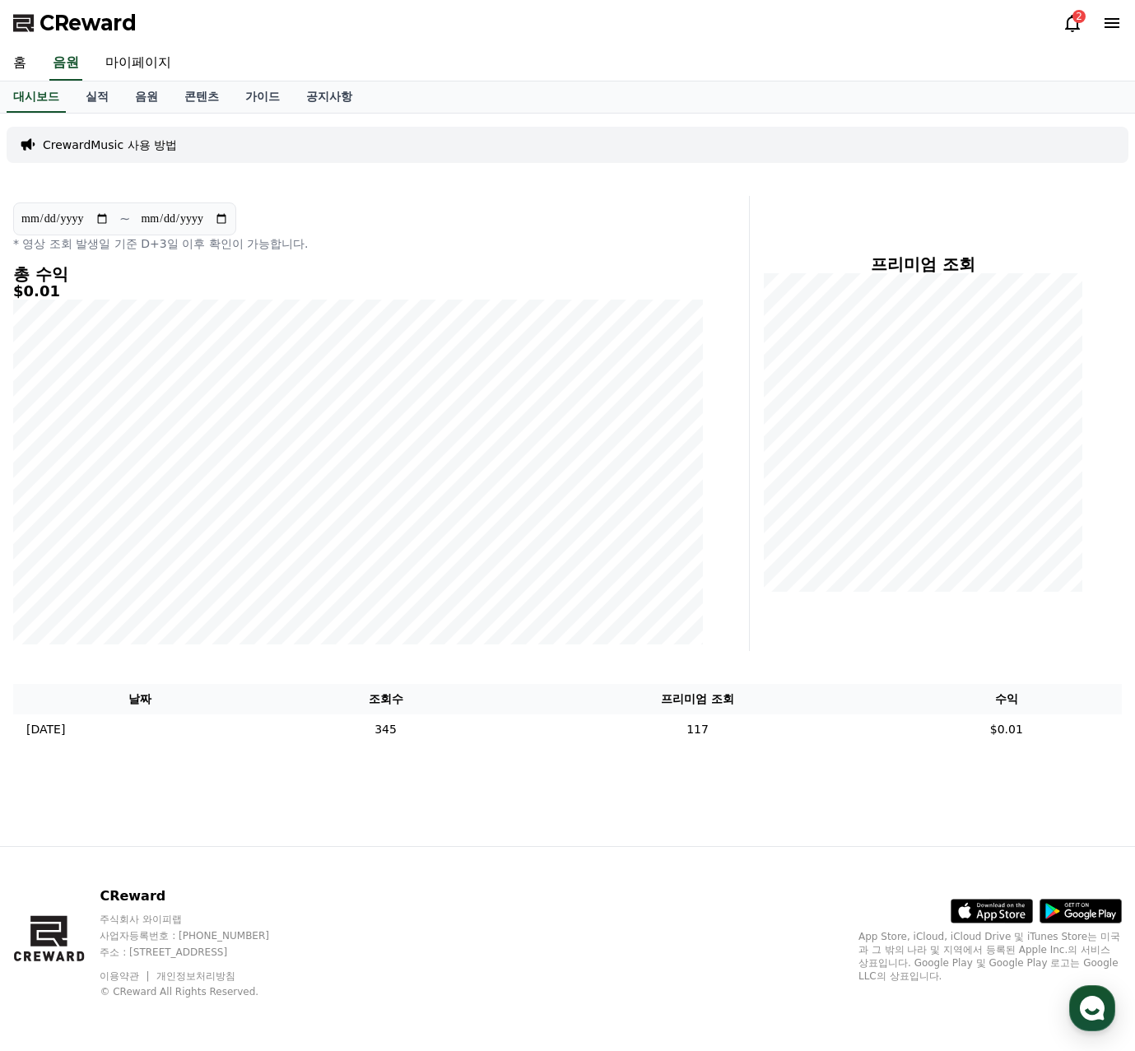
click at [1072, 22] on icon at bounding box center [1073, 23] width 20 height 20
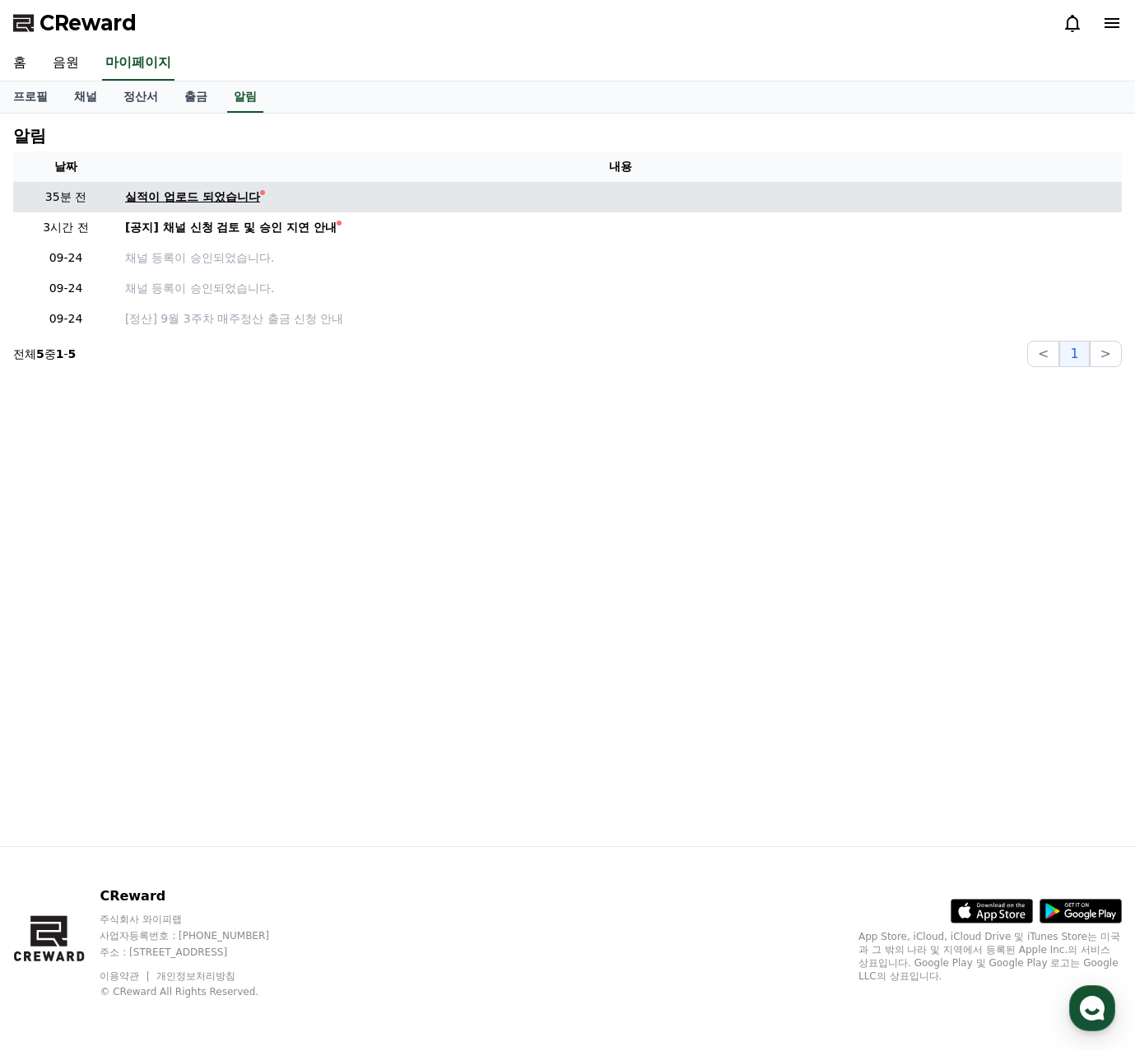
click at [243, 196] on div "실적이 업로드 되었습니다" at bounding box center [192, 196] width 135 height 17
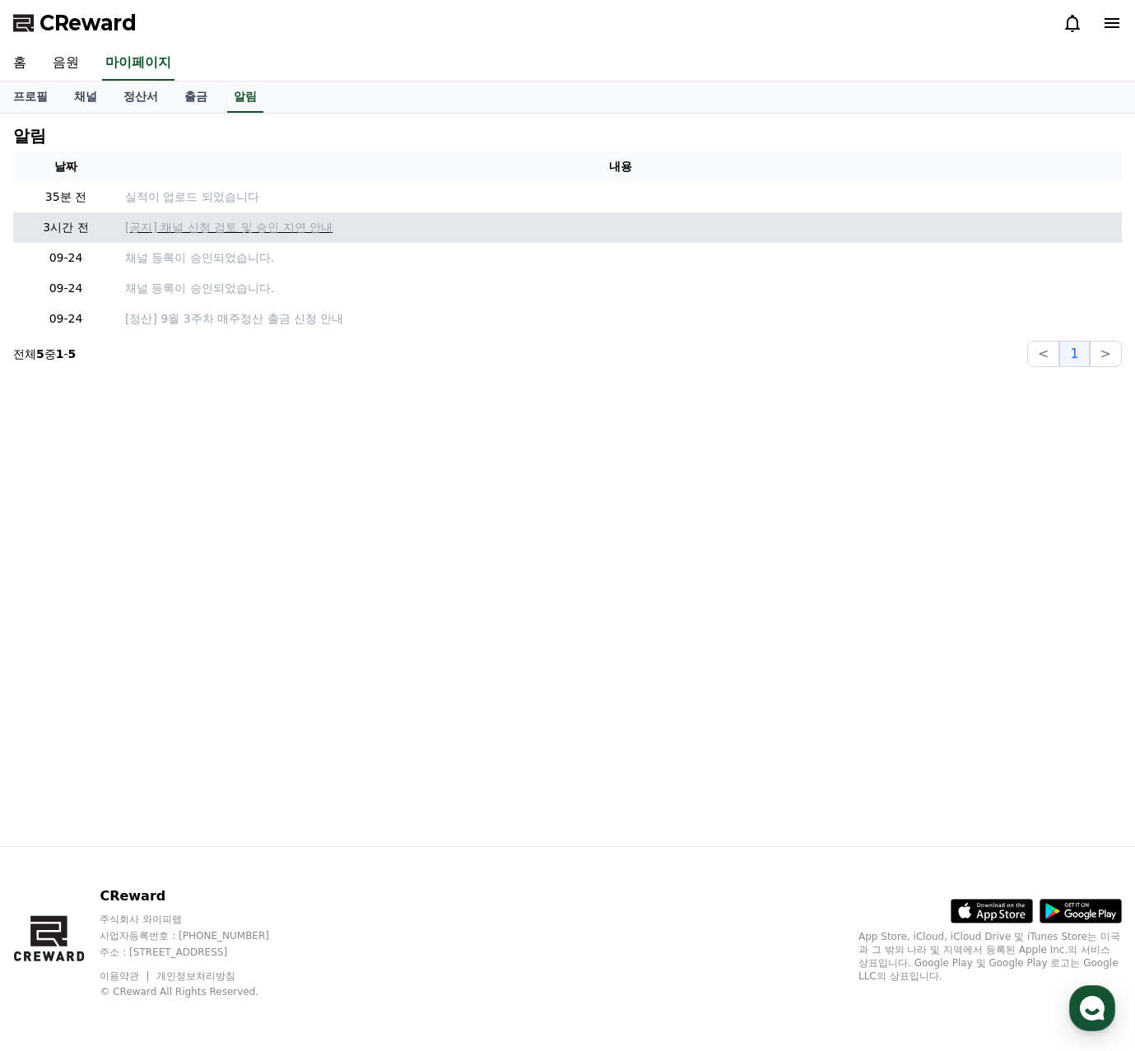
click at [230, 227] on p "[공지] 채널 신청 검토 및 승인 지연 안내" at bounding box center [620, 227] width 990 height 17
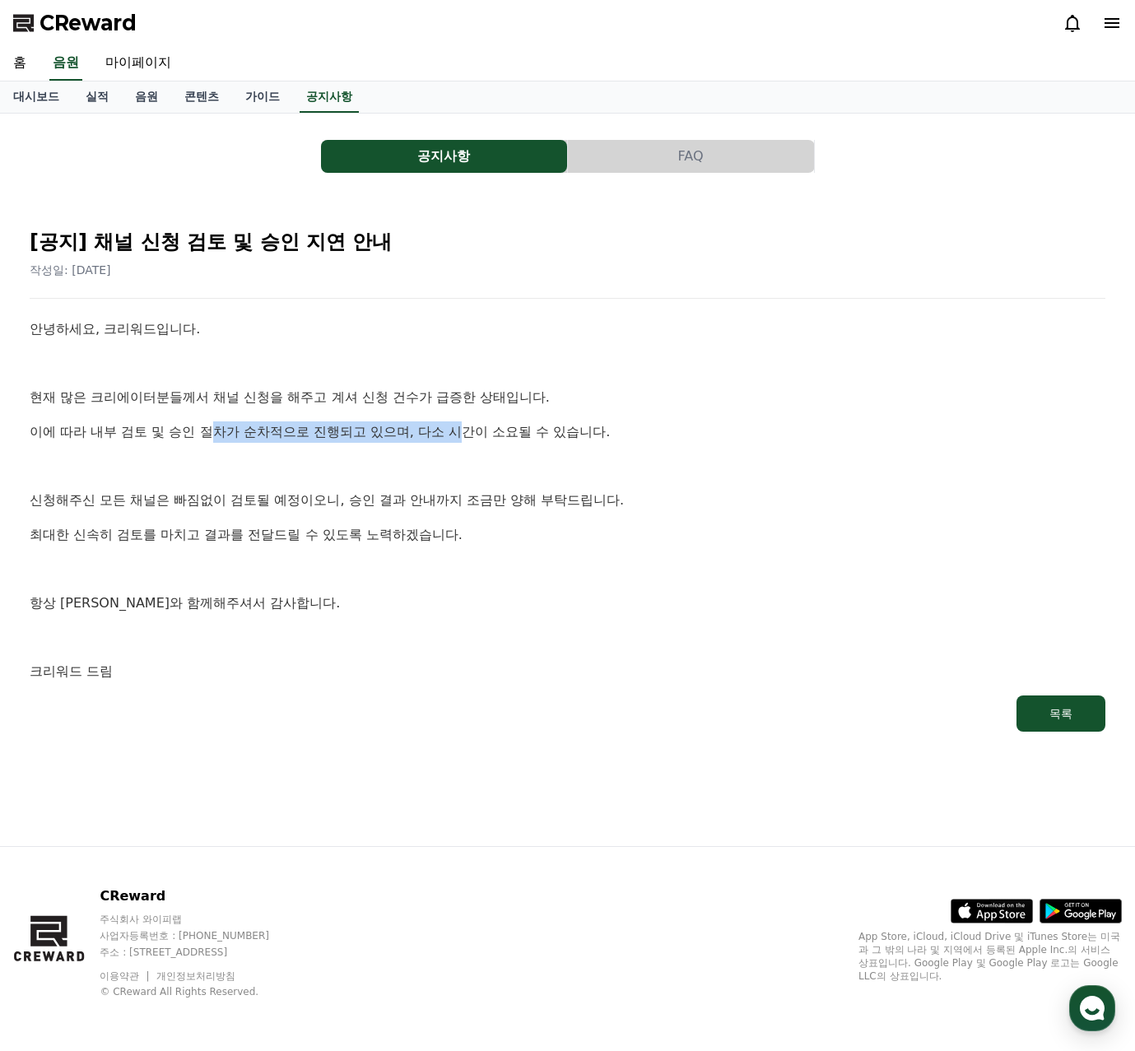
drag, startPoint x: 210, startPoint y: 439, endPoint x: 461, endPoint y: 438, distance: 251.0
click at [461, 438] on p "이에 따라 내부 검토 및 승인 절차가 순차적으로 진행되고 있으며, 다소 시간이 소요될 수 있습니다." at bounding box center [568, 431] width 1076 height 21
drag, startPoint x: 100, startPoint y: 430, endPoint x: 177, endPoint y: 428, distance: 76.6
click at [177, 428] on p "이에 따라 내부 검토 및 승인 절차가 순차적으로 진행되고 있으며, 다소 시간이 소요될 수 있습니다." at bounding box center [568, 431] width 1076 height 21
drag, startPoint x: 184, startPoint y: 495, endPoint x: 351, endPoint y: 497, distance: 166.3
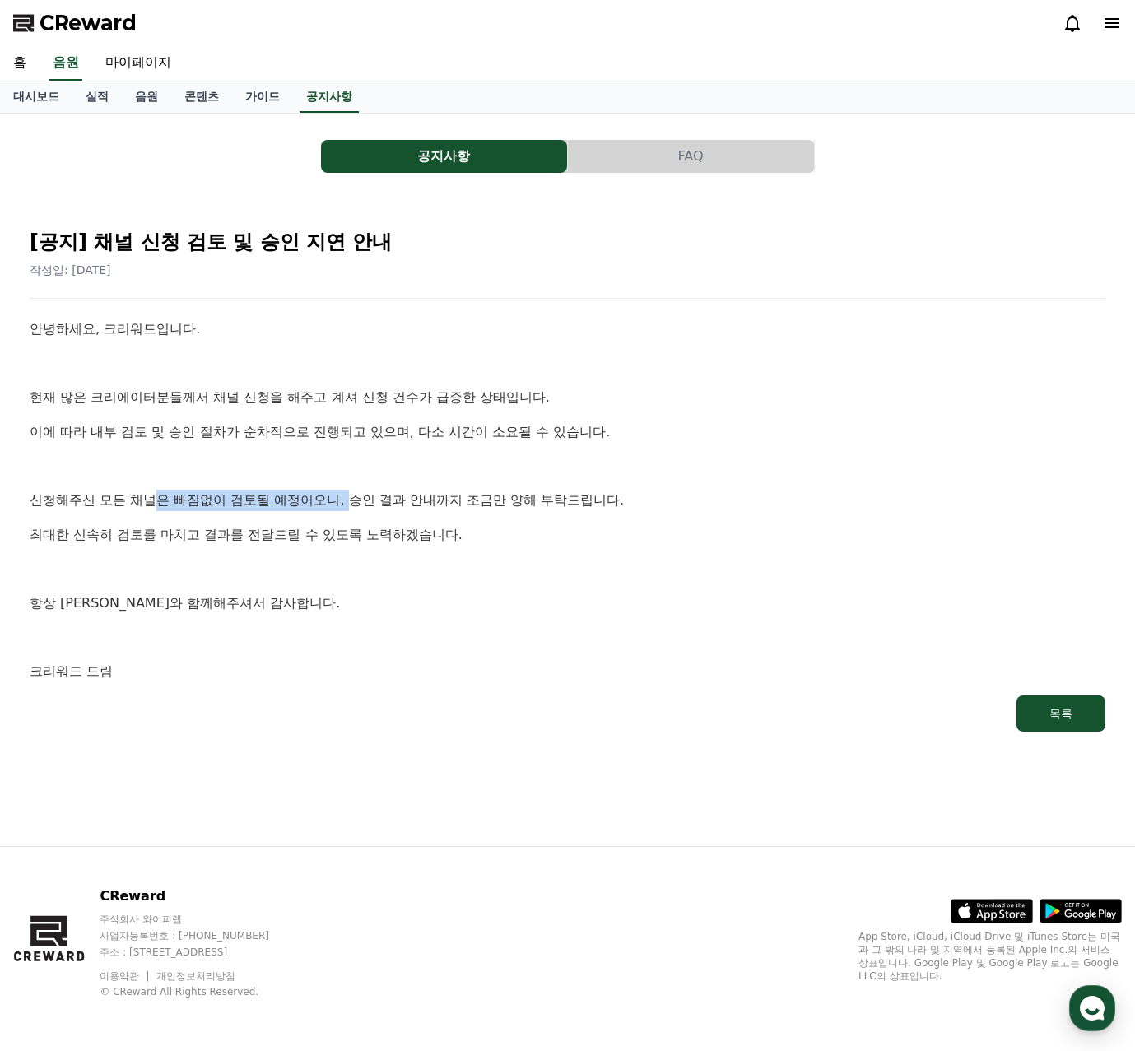
click at [351, 497] on p "신청해주신 모든 채널은 빠짐없이 검토될 예정이오니, 승인 결과 안내까지 조금만 양해 부탁드립니다." at bounding box center [568, 500] width 1076 height 21
drag, startPoint x: 453, startPoint y: 496, endPoint x: 547, endPoint y: 508, distance: 95.3
click at [571, 502] on p "신청해주신 모든 채널은 빠짐없이 검토될 예정이오니, 승인 결과 안내까지 조금만 양해 부탁드립니다." at bounding box center [568, 500] width 1076 height 21
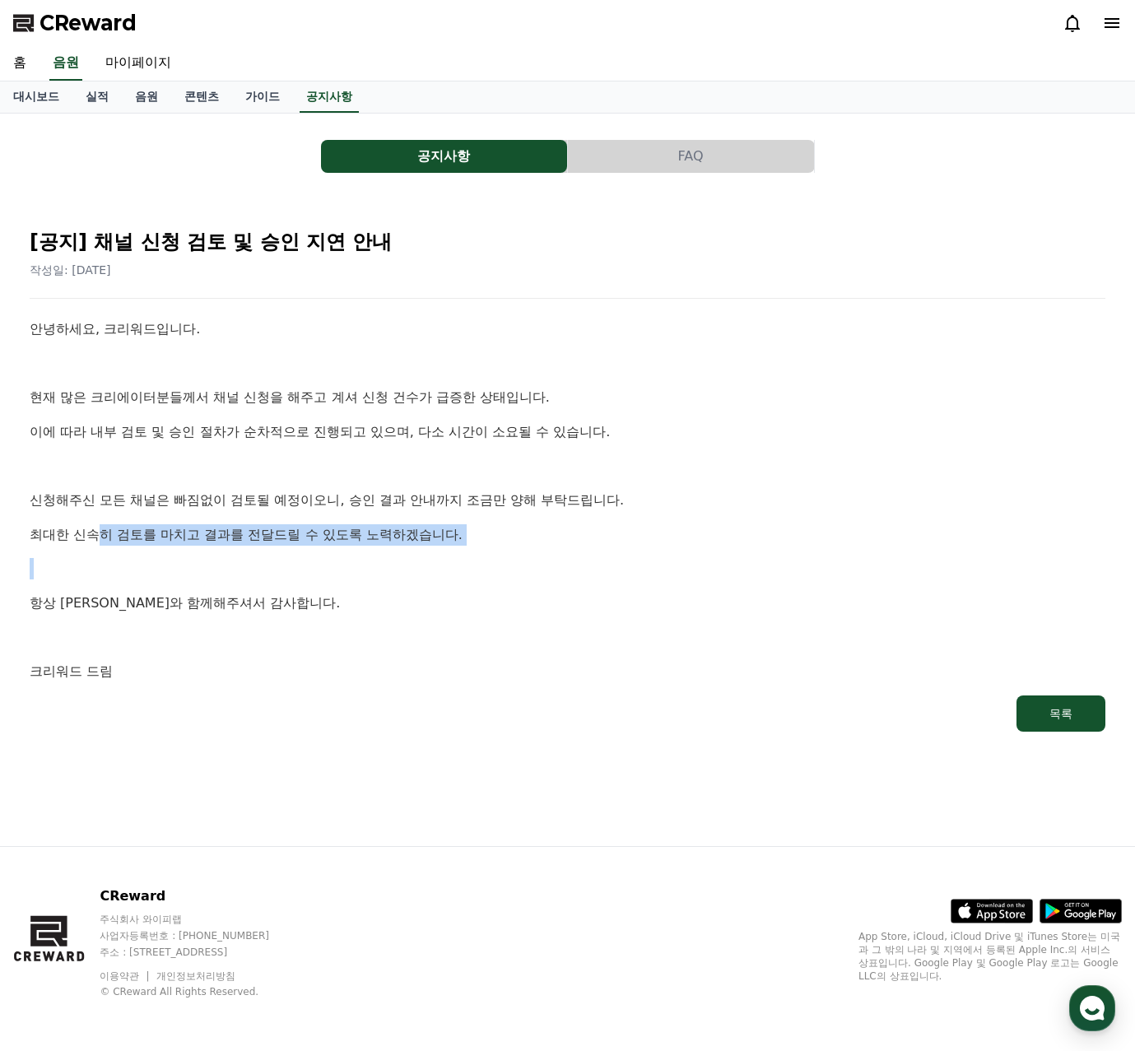
drag, startPoint x: 105, startPoint y: 537, endPoint x: 328, endPoint y: 550, distance: 224.2
click at [328, 550] on div "안녕하세요, 크리워드입니다. 현재 많은 크리에이터분들께서 채널 신청을 해주고 계셔 신청 건수가 급증한 상태입니다. 이에 따라 내부 검토 및 승…" at bounding box center [568, 501] width 1076 height 364
click at [108, 569] on p at bounding box center [568, 568] width 1076 height 21
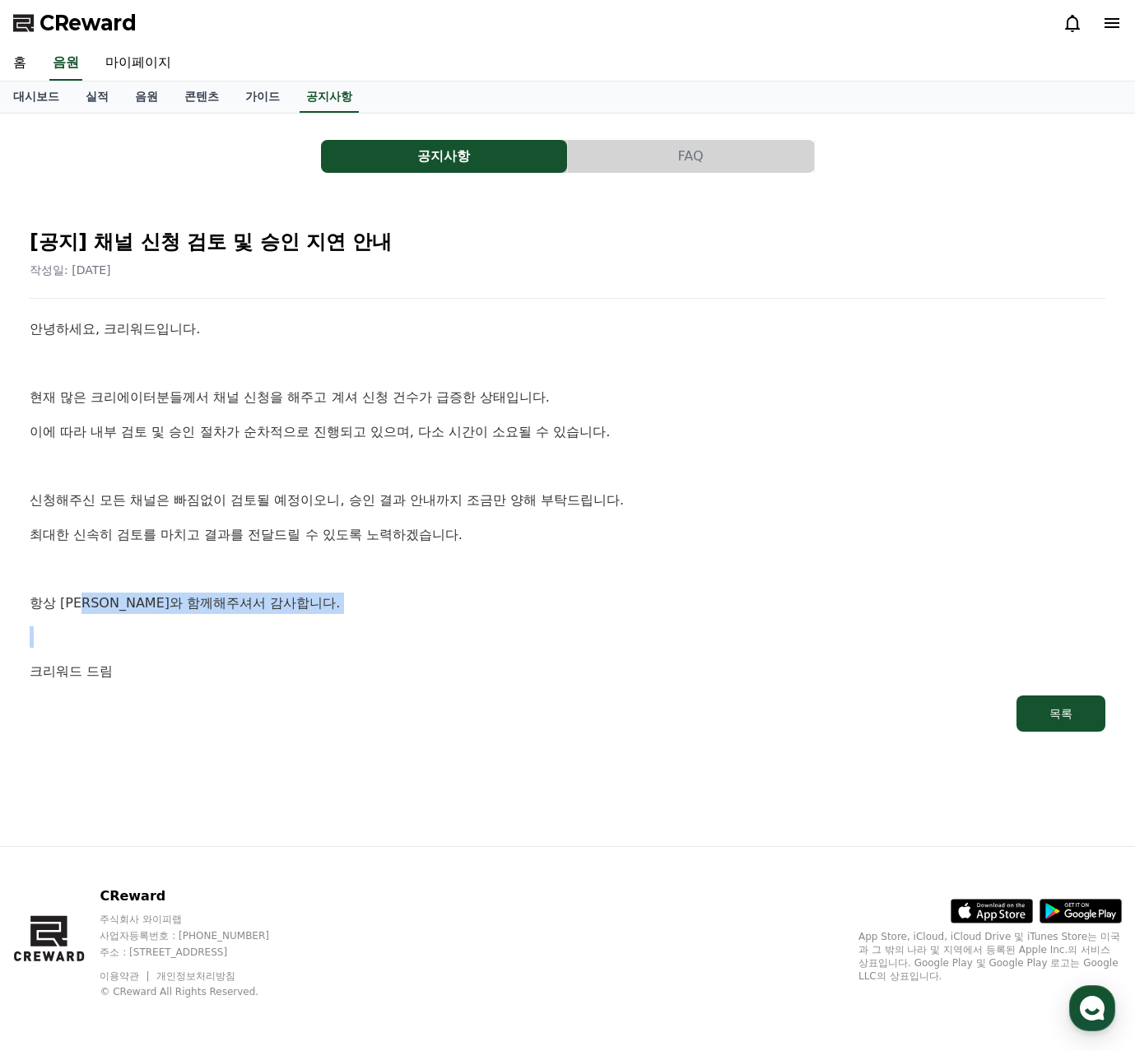
drag, startPoint x: 206, startPoint y: 621, endPoint x: 288, endPoint y: 626, distance: 82.5
click at [288, 626] on div "안녕하세요, 크리워드입니다. 현재 많은 크리에이터분들께서 채널 신청을 해주고 계셔 신청 건수가 급증한 상태입니다. 이에 따라 내부 검토 및 승…" at bounding box center [568, 501] width 1076 height 364
